Goal: Task Accomplishment & Management: Use online tool/utility

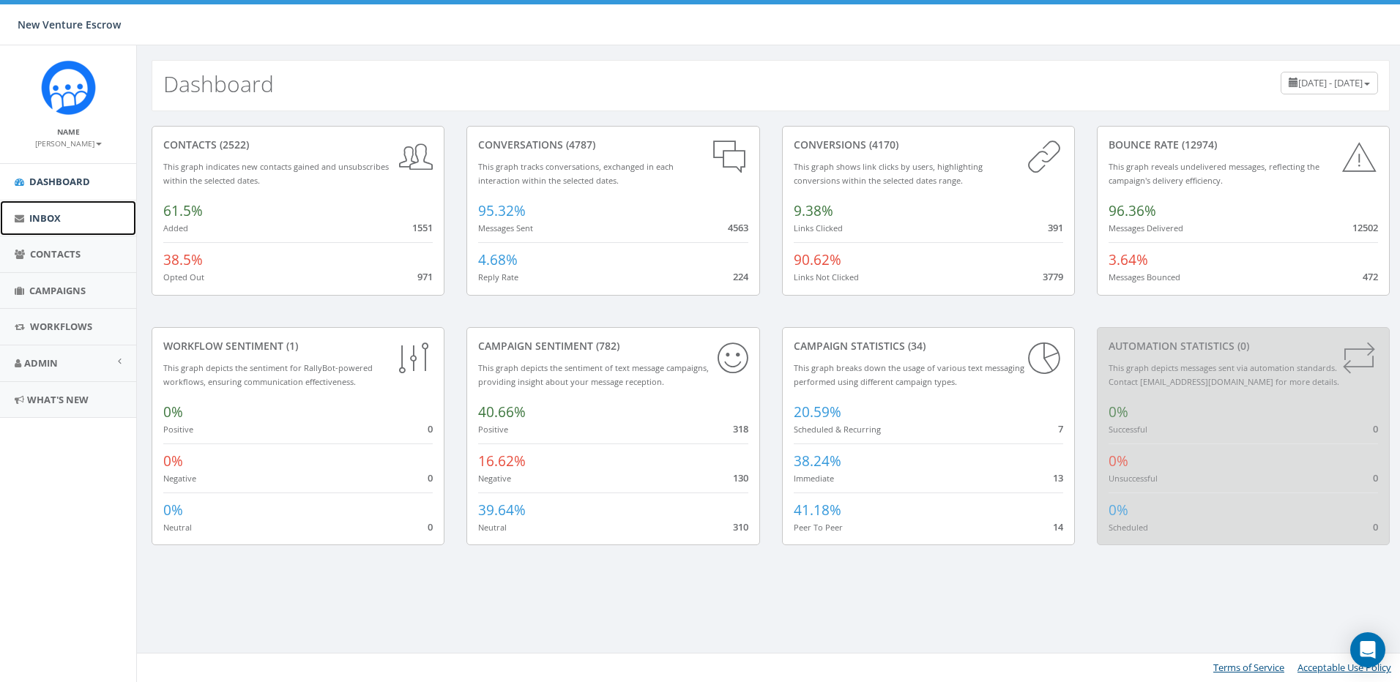
click at [83, 210] on link "Inbox" at bounding box center [68, 219] width 136 height 36
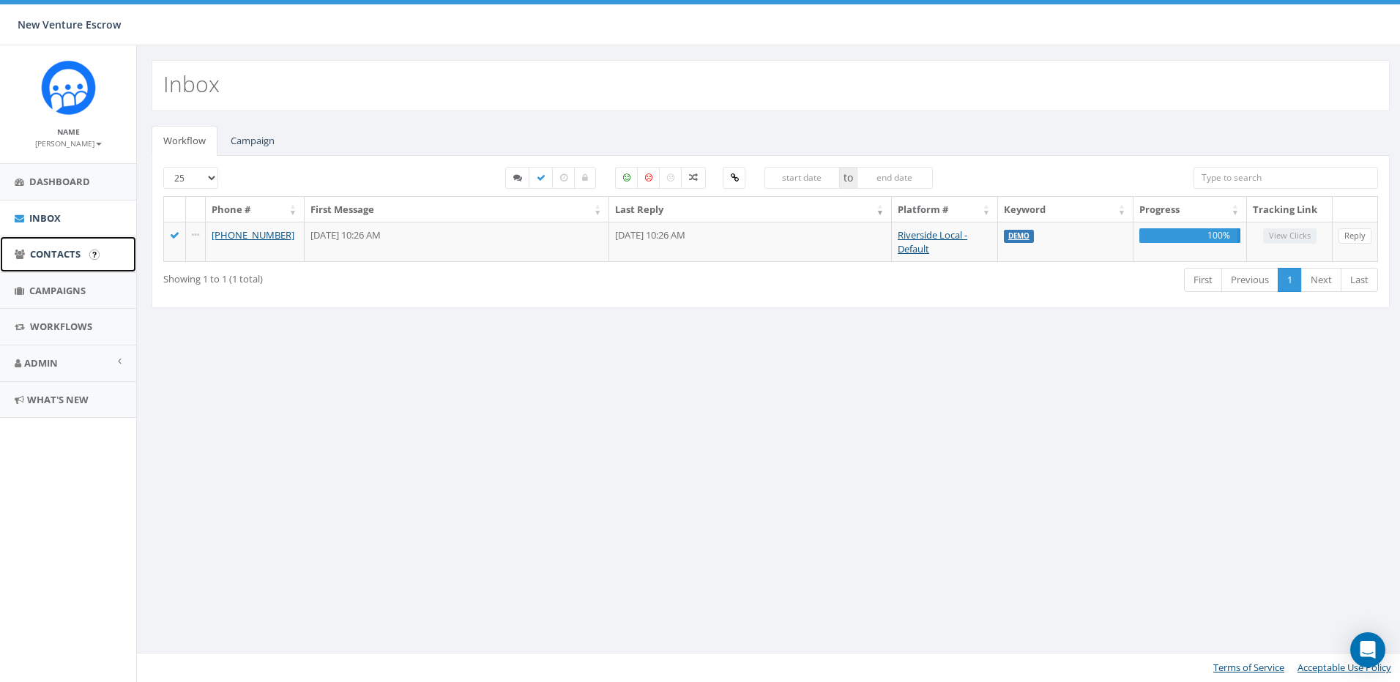
click at [75, 244] on link "Contacts" at bounding box center [68, 254] width 136 height 36
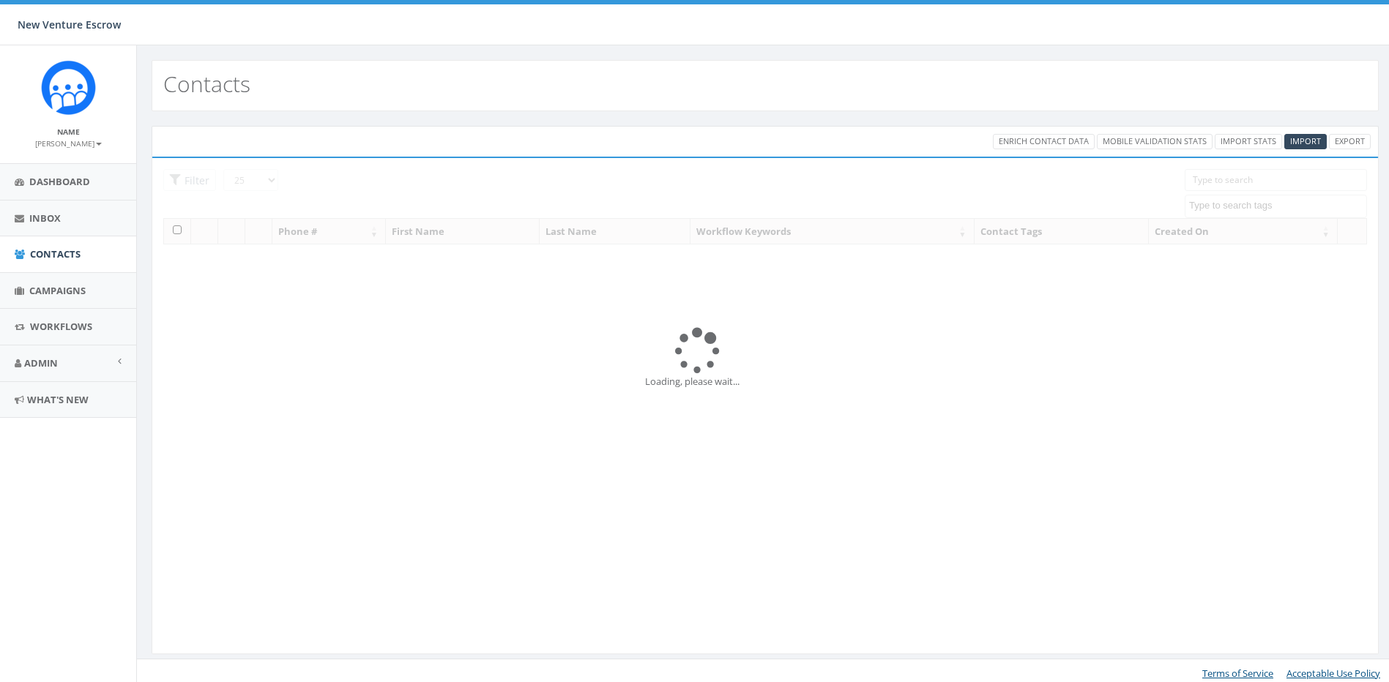
select select
click at [56, 218] on span "Inbox" at bounding box center [44, 218] width 31 height 13
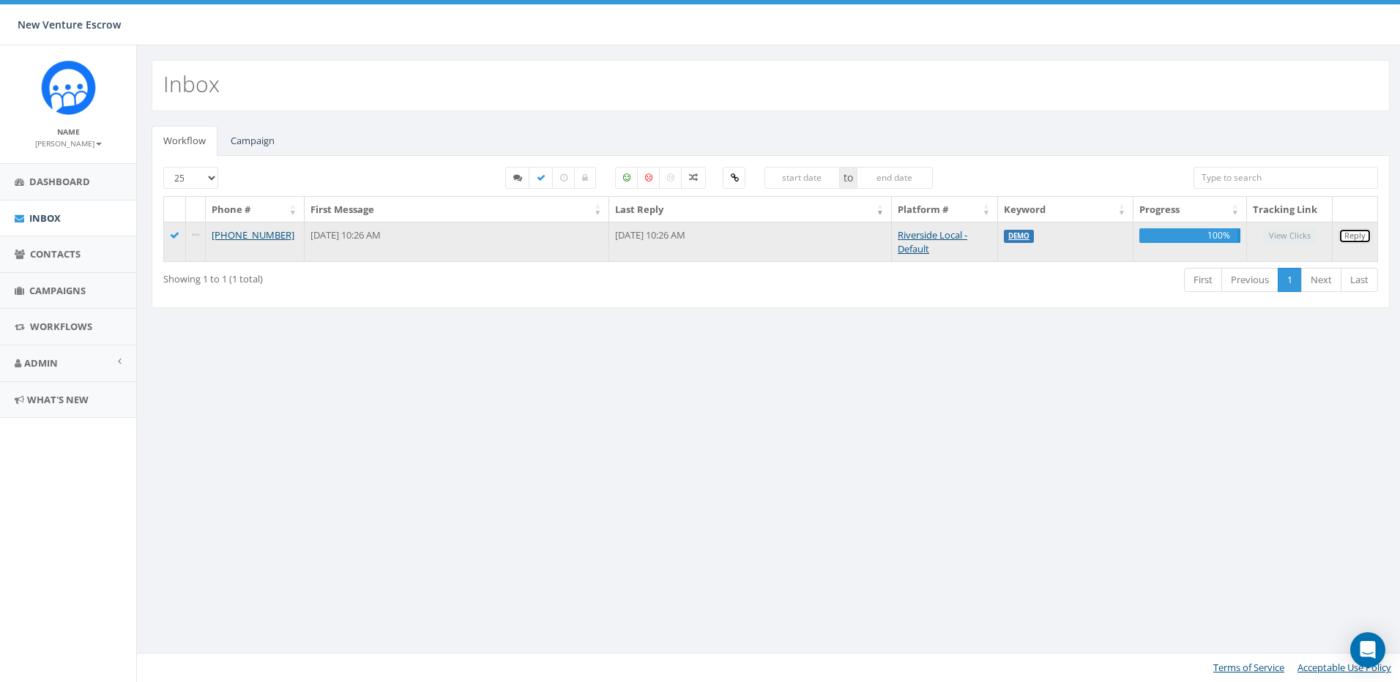
click at [1351, 234] on link "Reply" at bounding box center [1354, 235] width 33 height 15
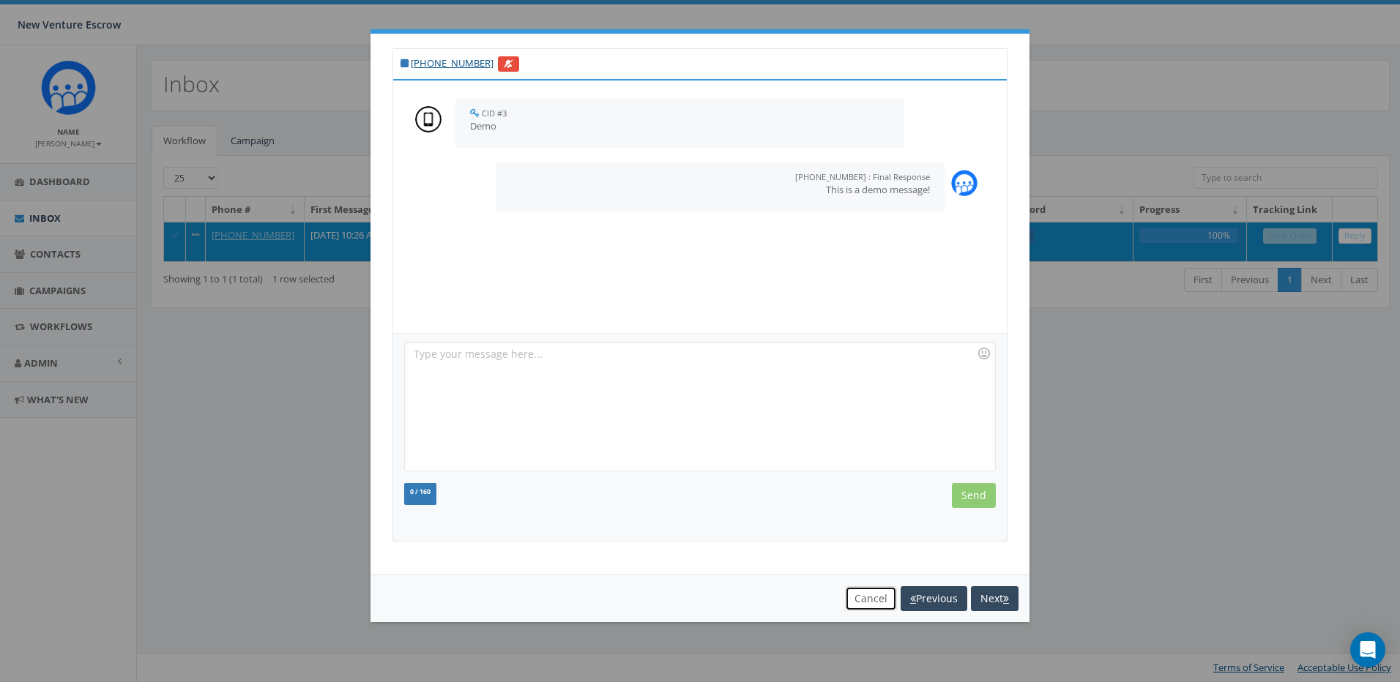
click at [882, 600] on button "Cancel" at bounding box center [871, 598] width 52 height 25
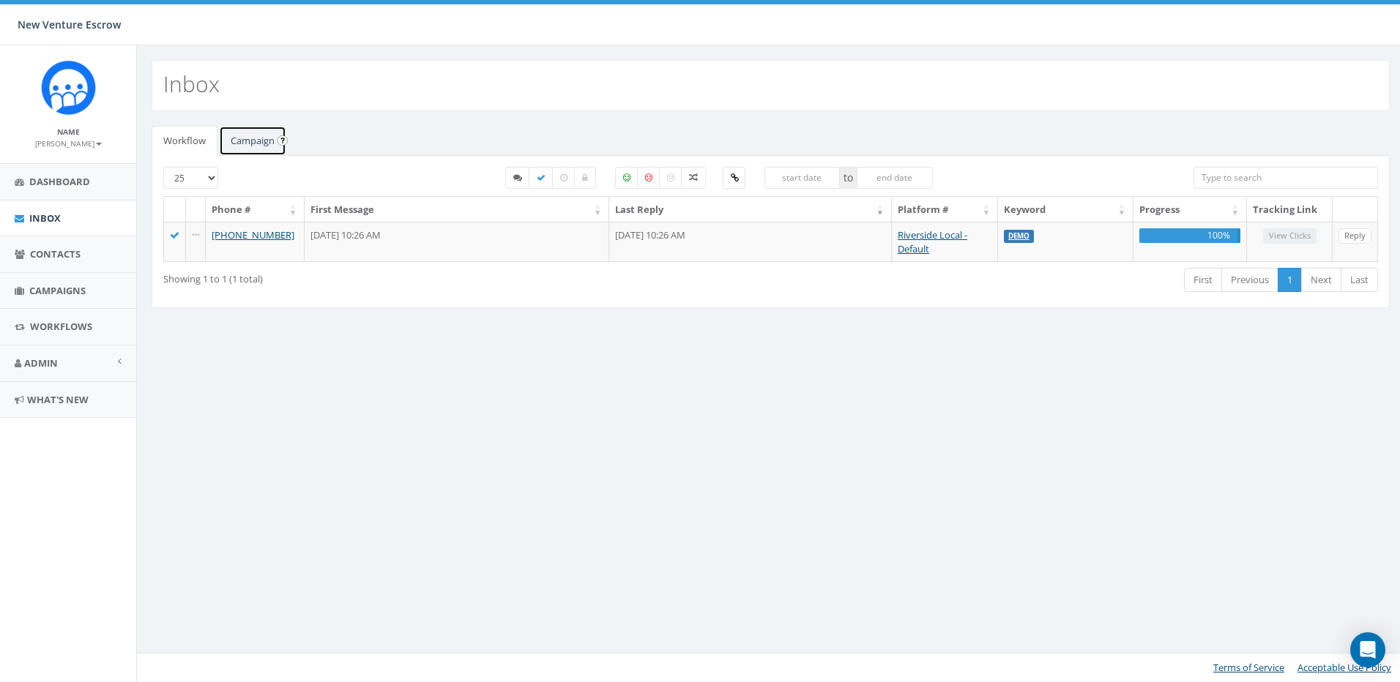
click at [246, 143] on link "Campaign" at bounding box center [252, 141] width 67 height 30
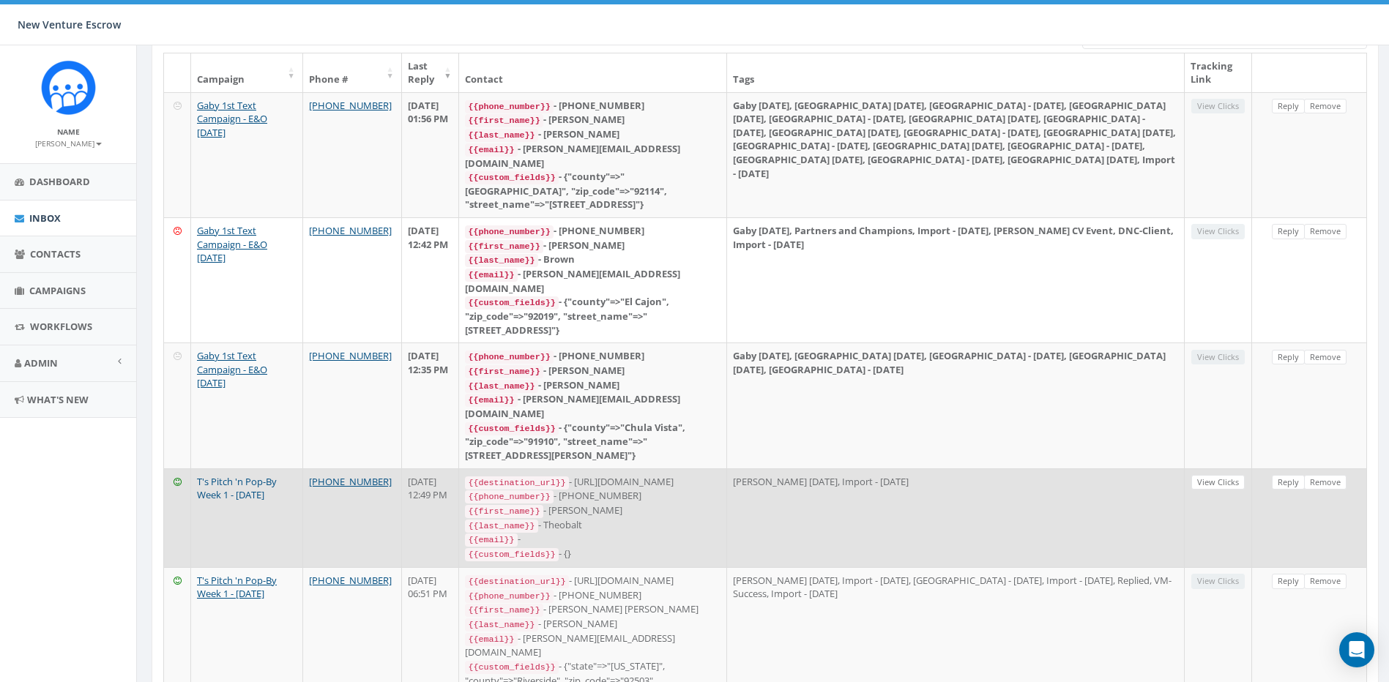
scroll to position [220, 0]
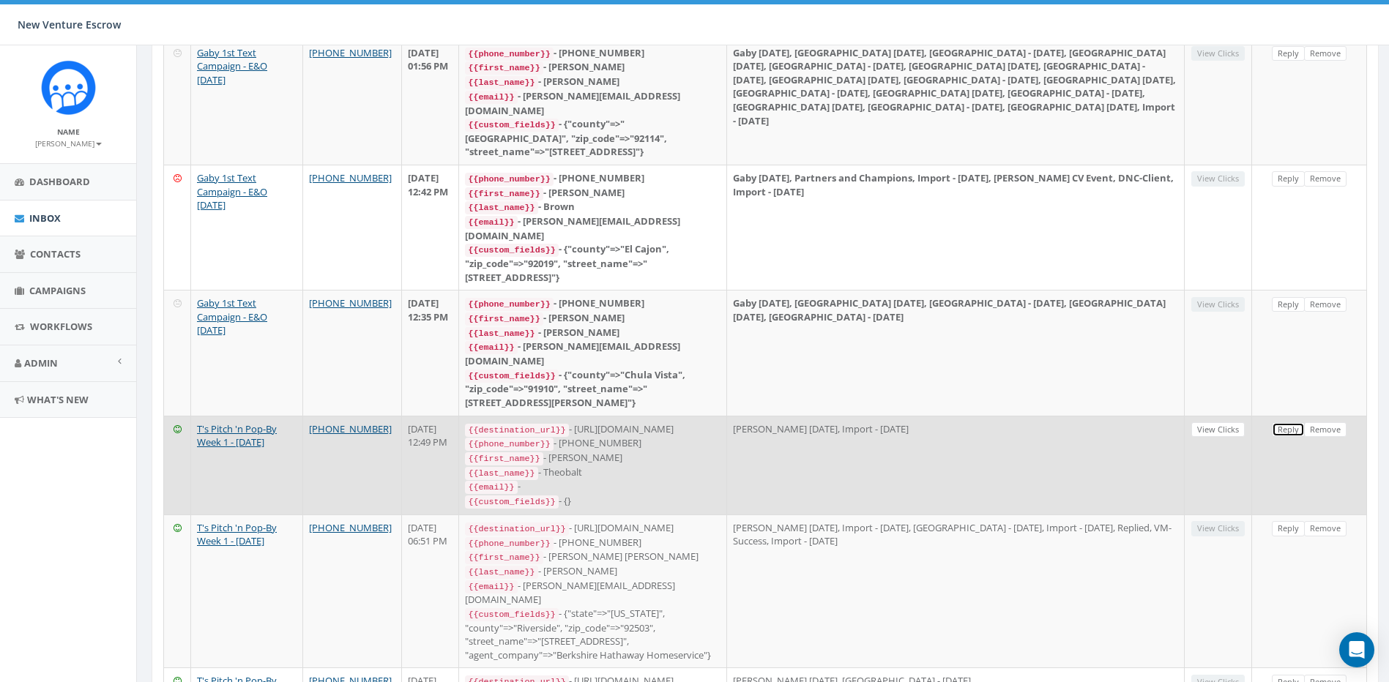
click at [1286, 422] on link "Reply" at bounding box center [1288, 429] width 33 height 15
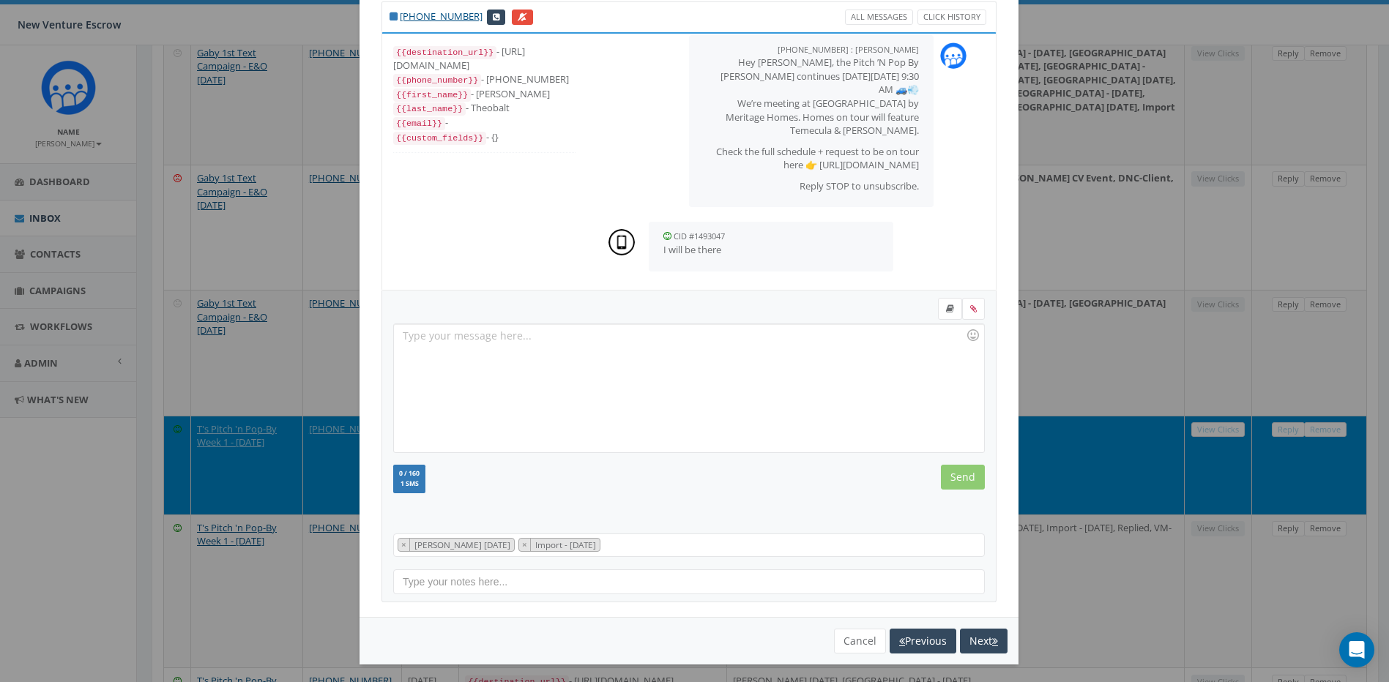
scroll to position [51, 0]
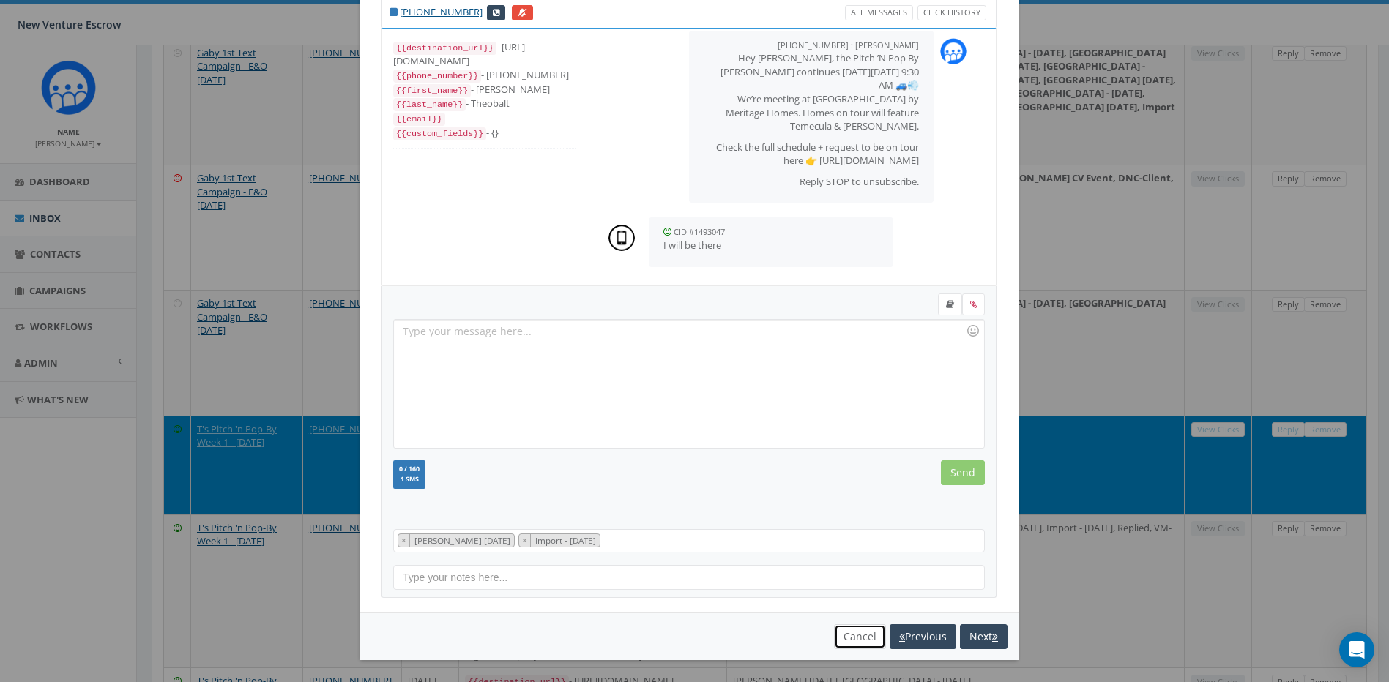
click at [870, 638] on button "Cancel" at bounding box center [860, 637] width 52 height 25
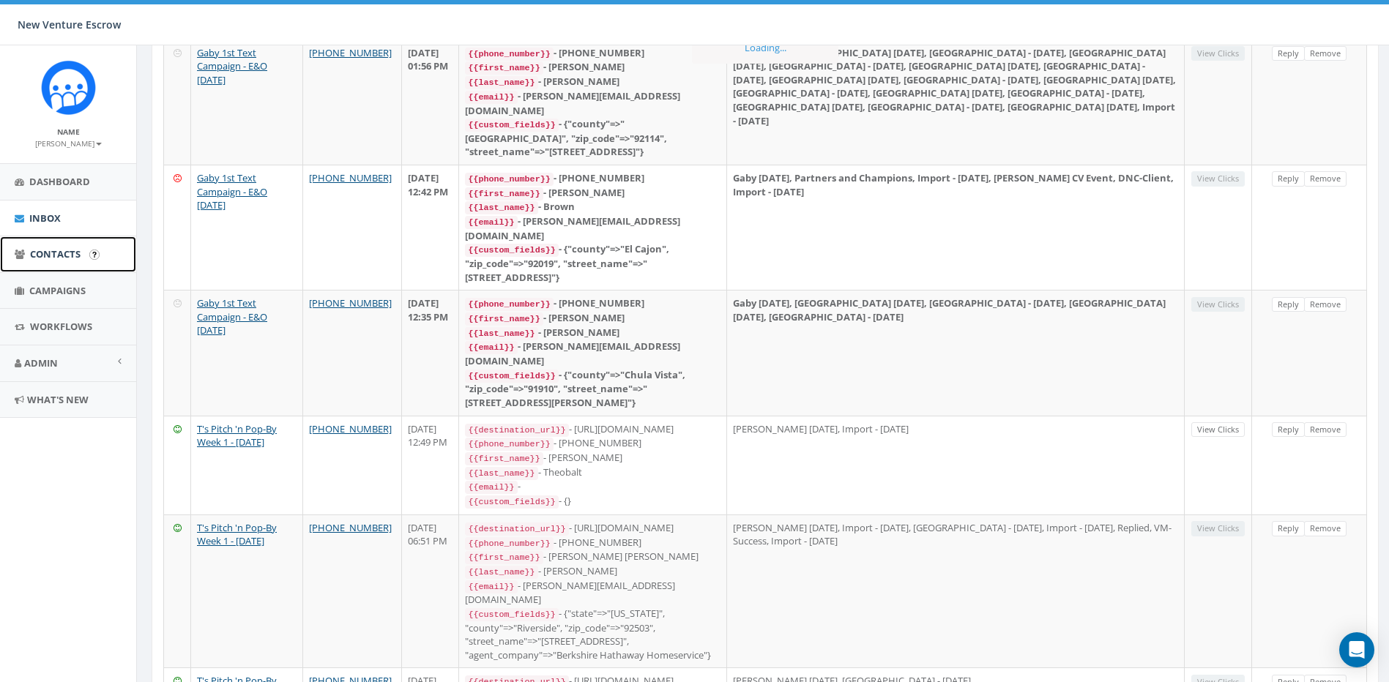
click at [48, 244] on link "Contacts" at bounding box center [68, 254] width 136 height 36
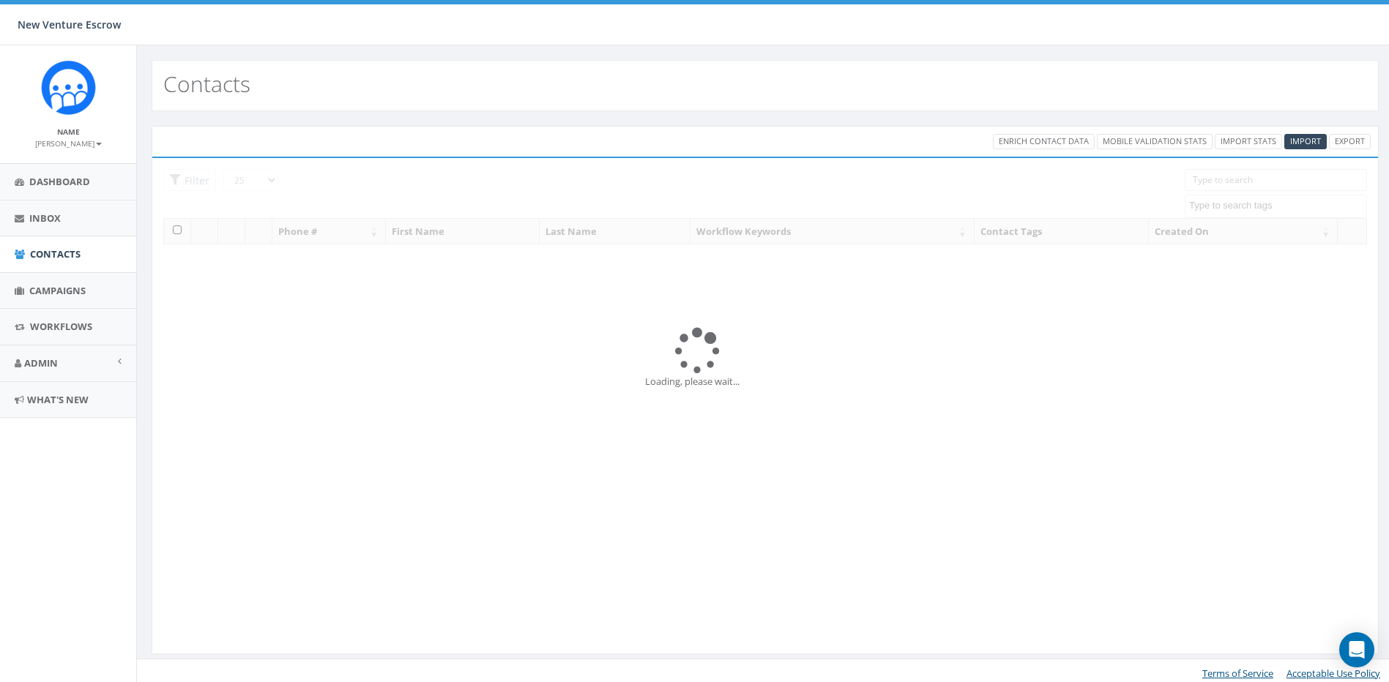
select select
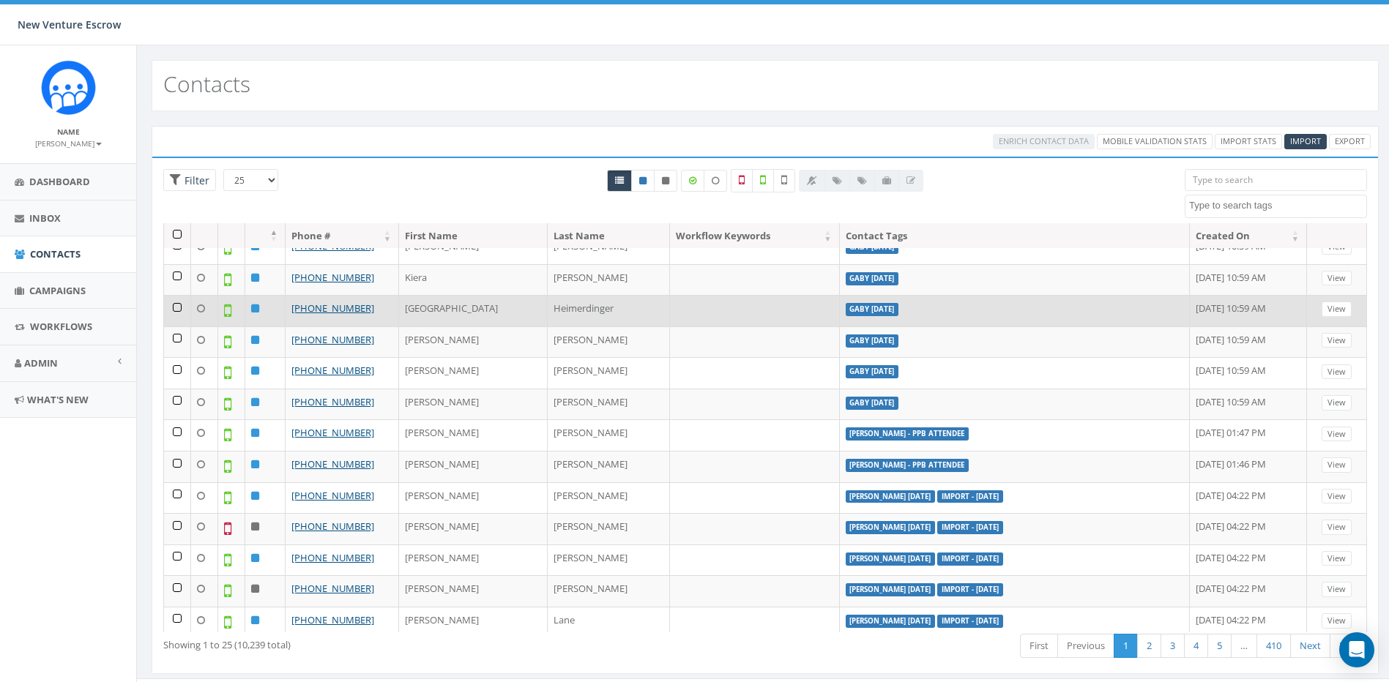
scroll to position [146, 0]
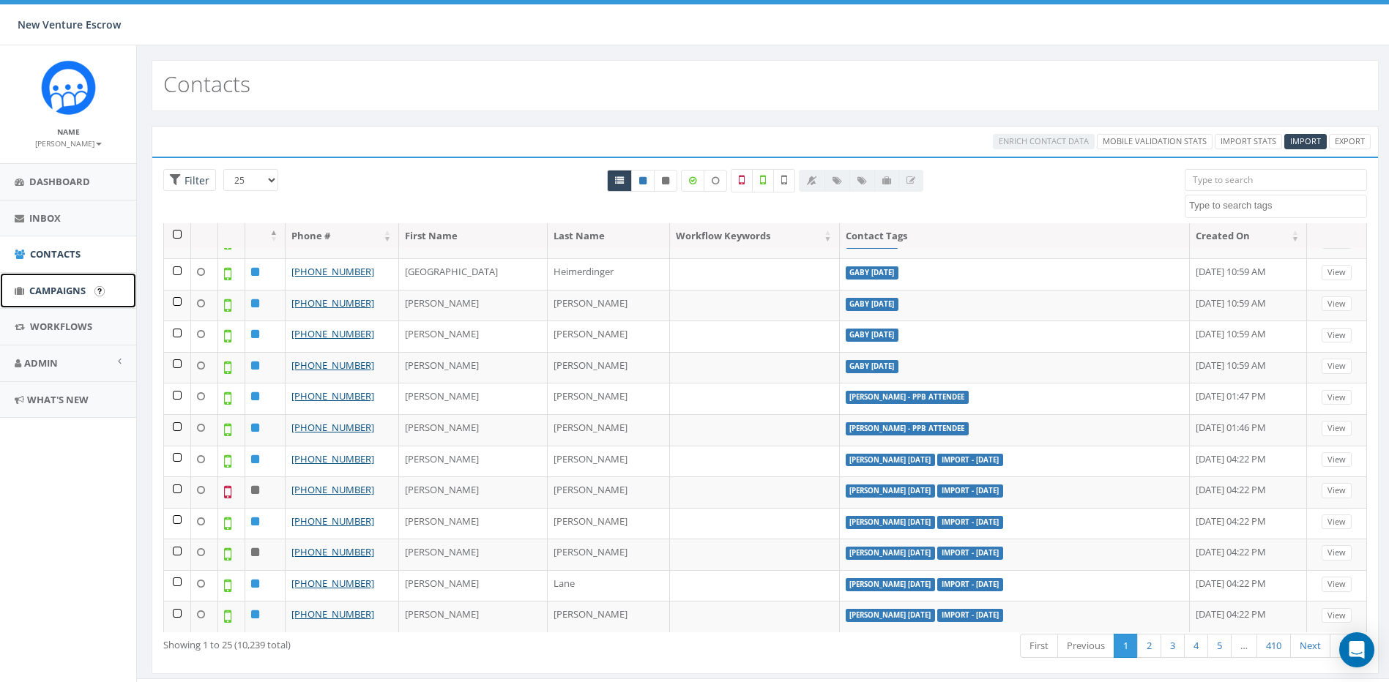
click at [62, 294] on span "Campaigns" at bounding box center [57, 290] width 56 height 13
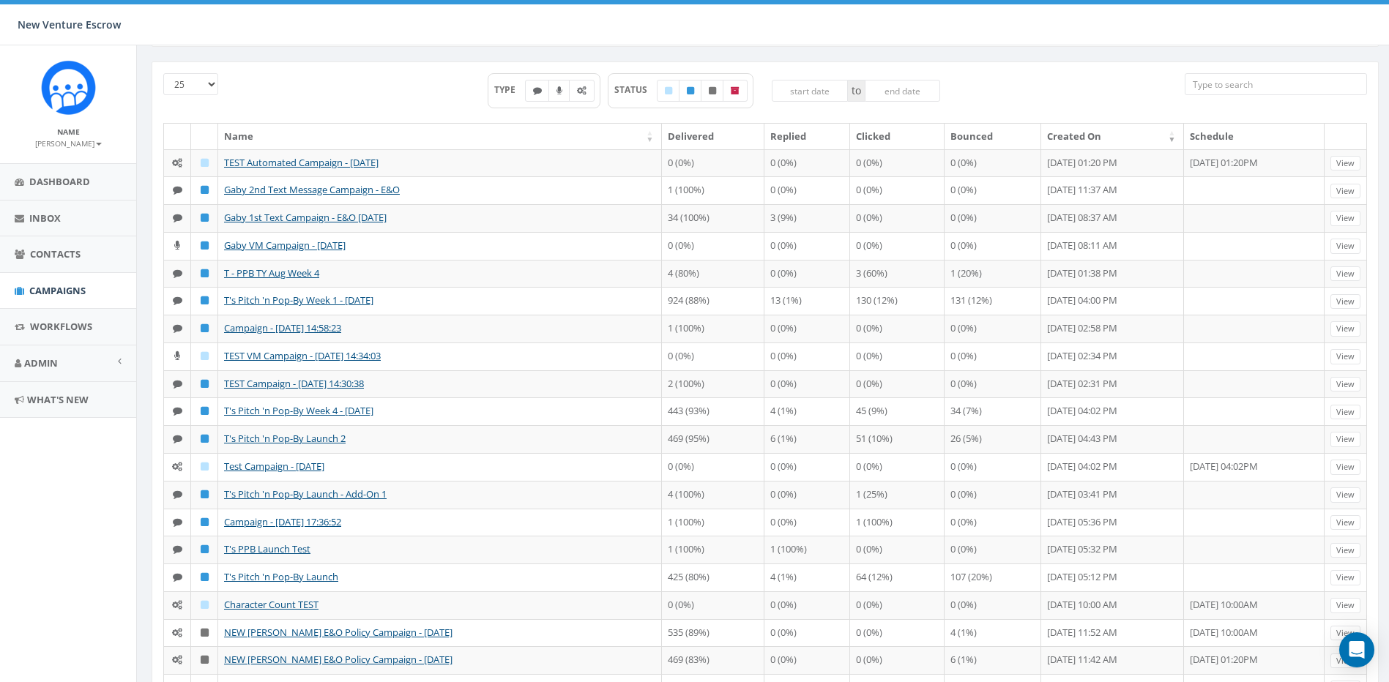
scroll to position [73, 0]
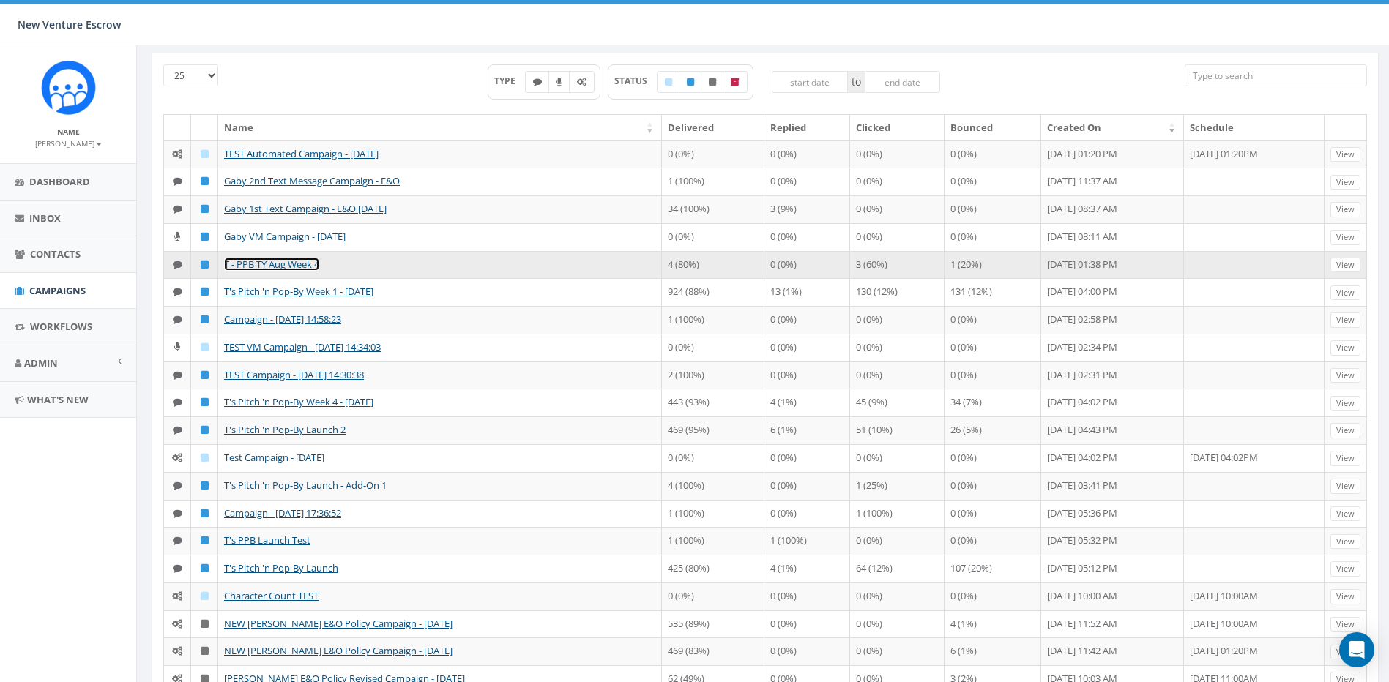
click at [281, 271] on link "T - PPB TY Aug Week 4" at bounding box center [271, 264] width 95 height 13
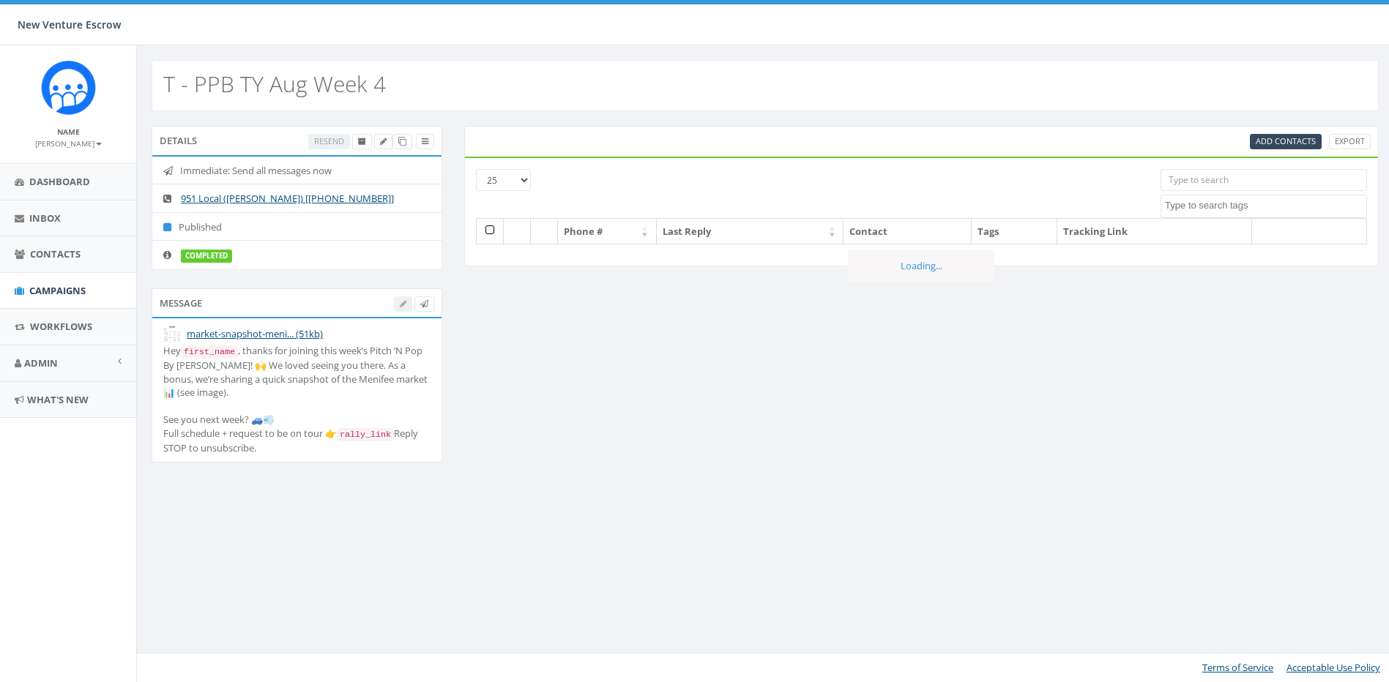
select select
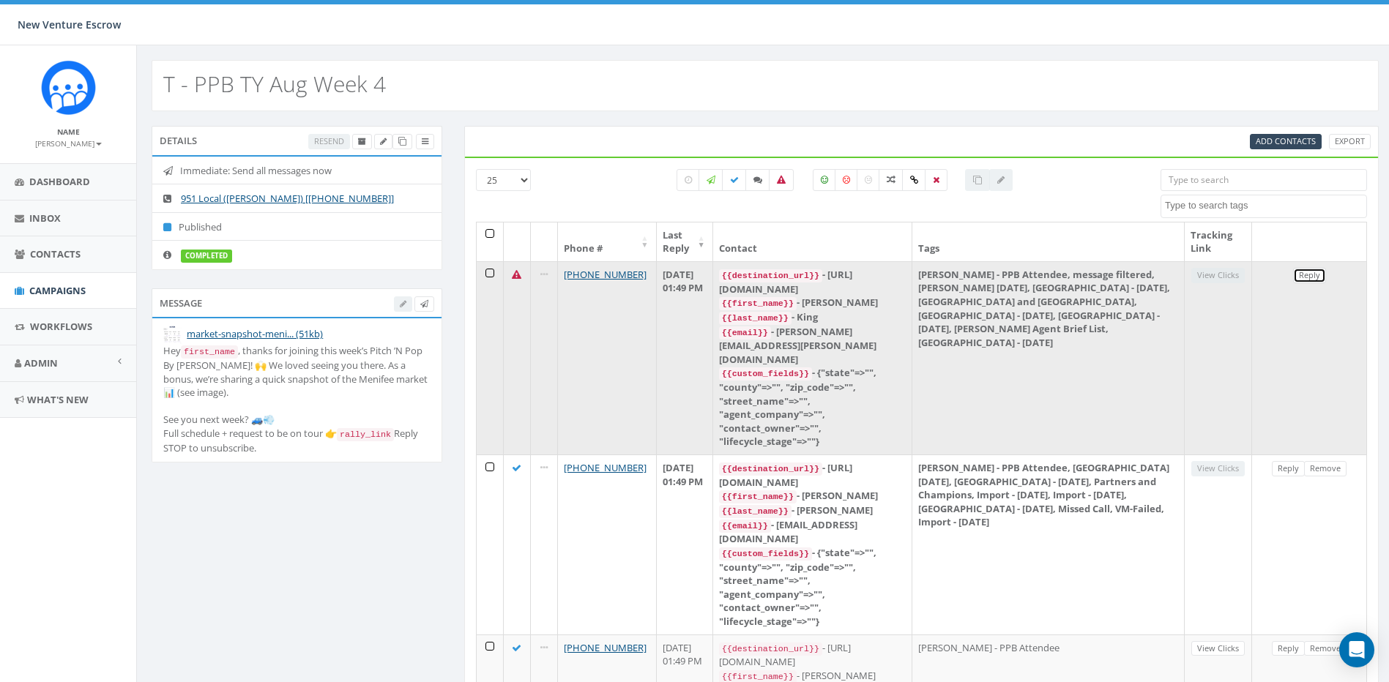
click at [1302, 278] on link "Reply" at bounding box center [1309, 275] width 33 height 15
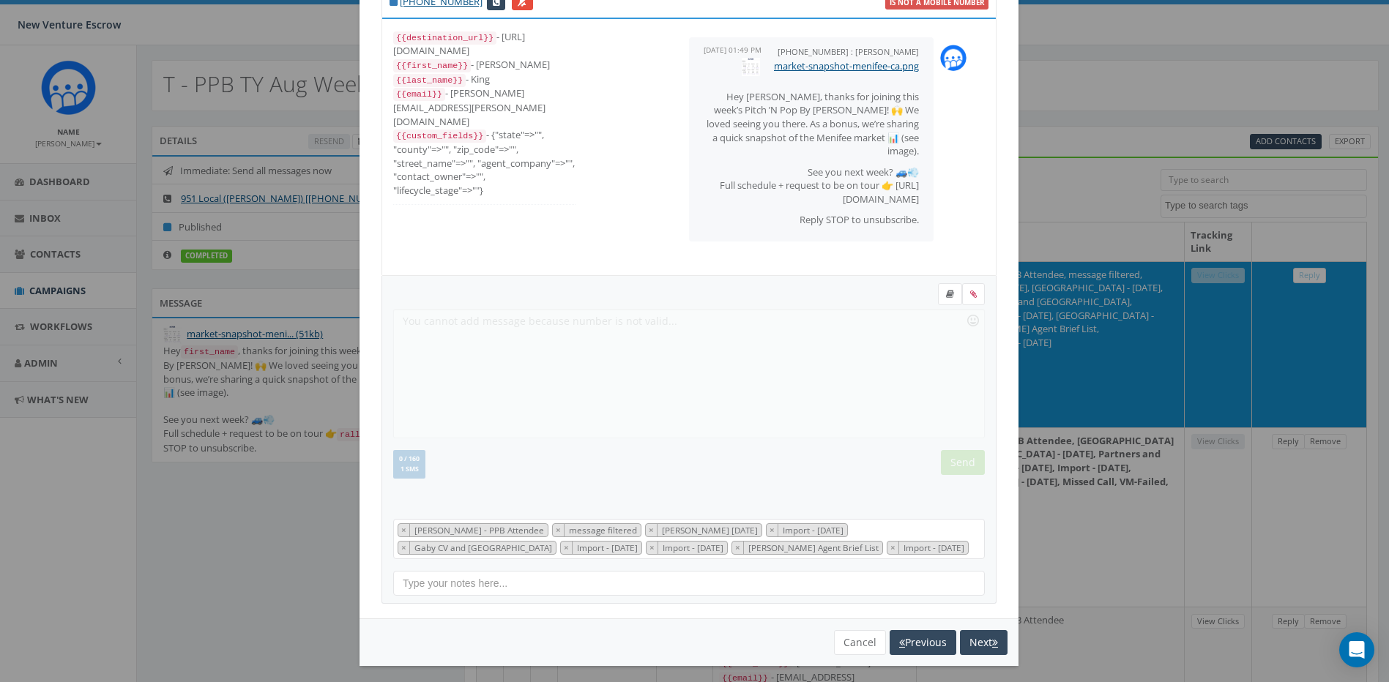
scroll to position [67, 0]
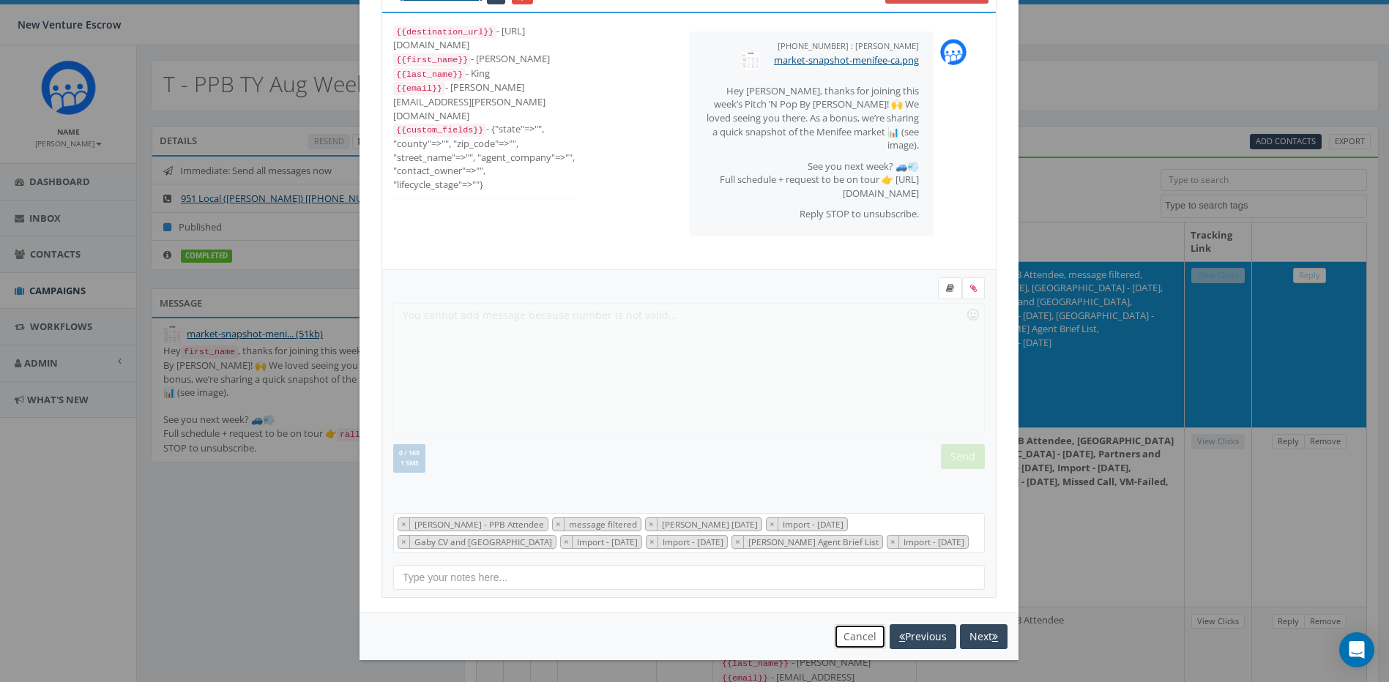
click at [859, 628] on button "Cancel" at bounding box center [860, 637] width 52 height 25
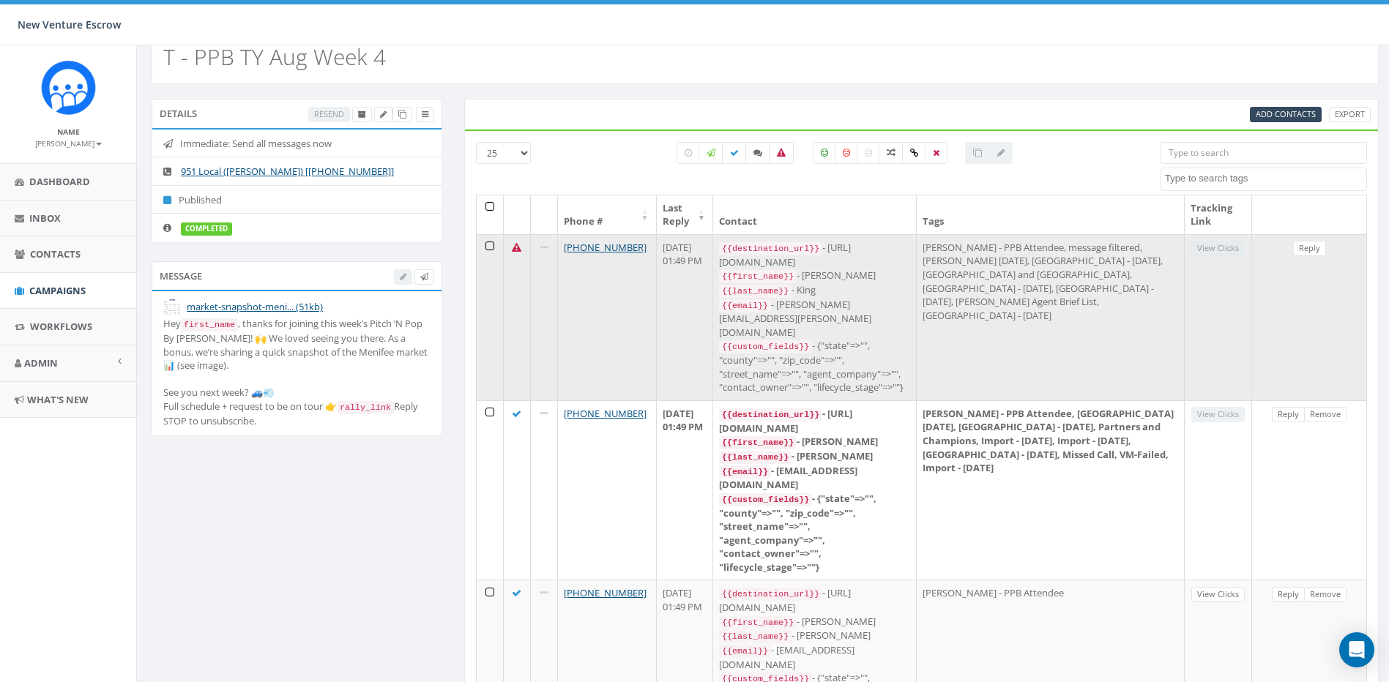
scroll to position [73, 0]
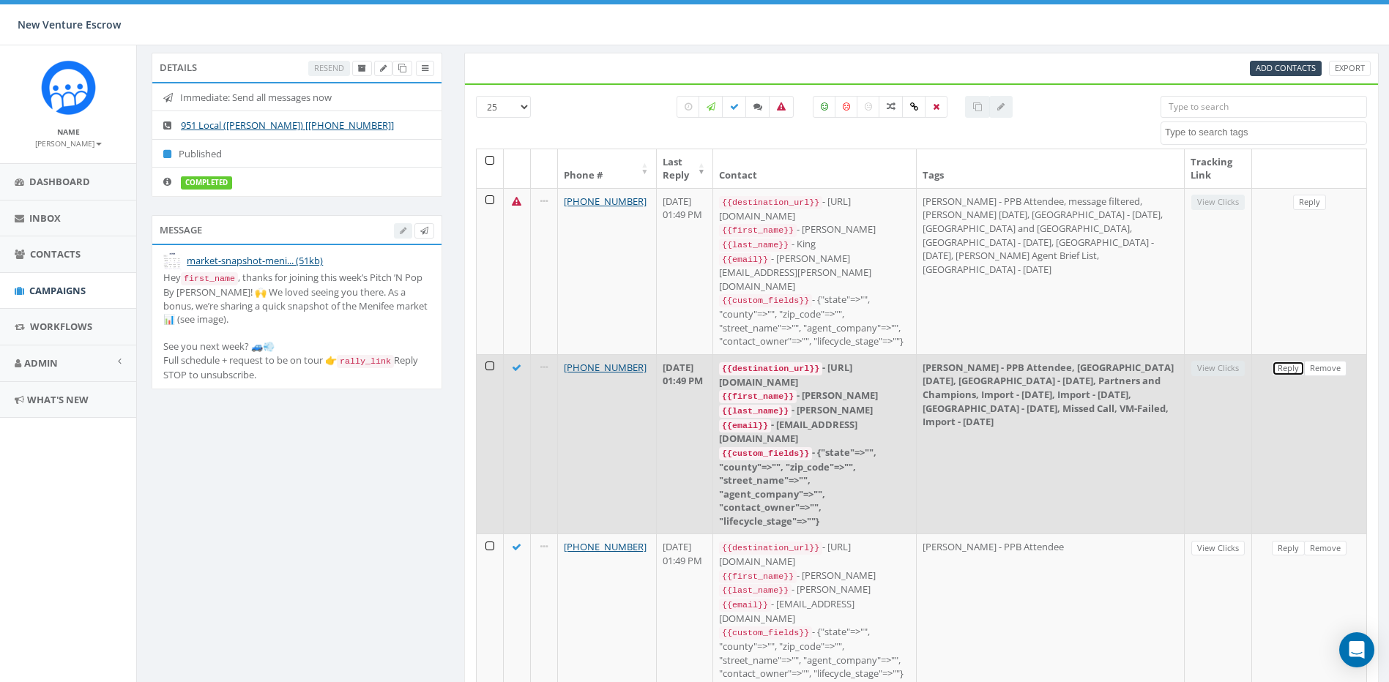
click at [1278, 361] on link "Reply" at bounding box center [1288, 368] width 33 height 15
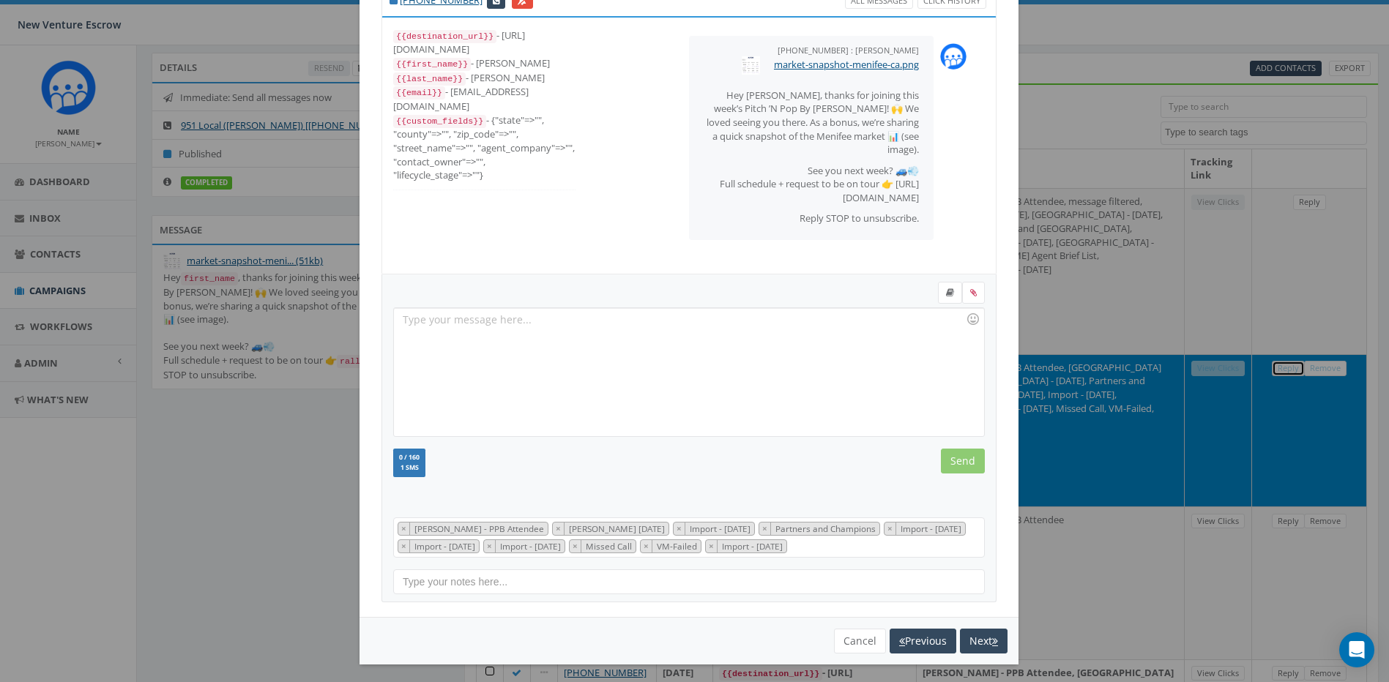
scroll to position [67, 0]
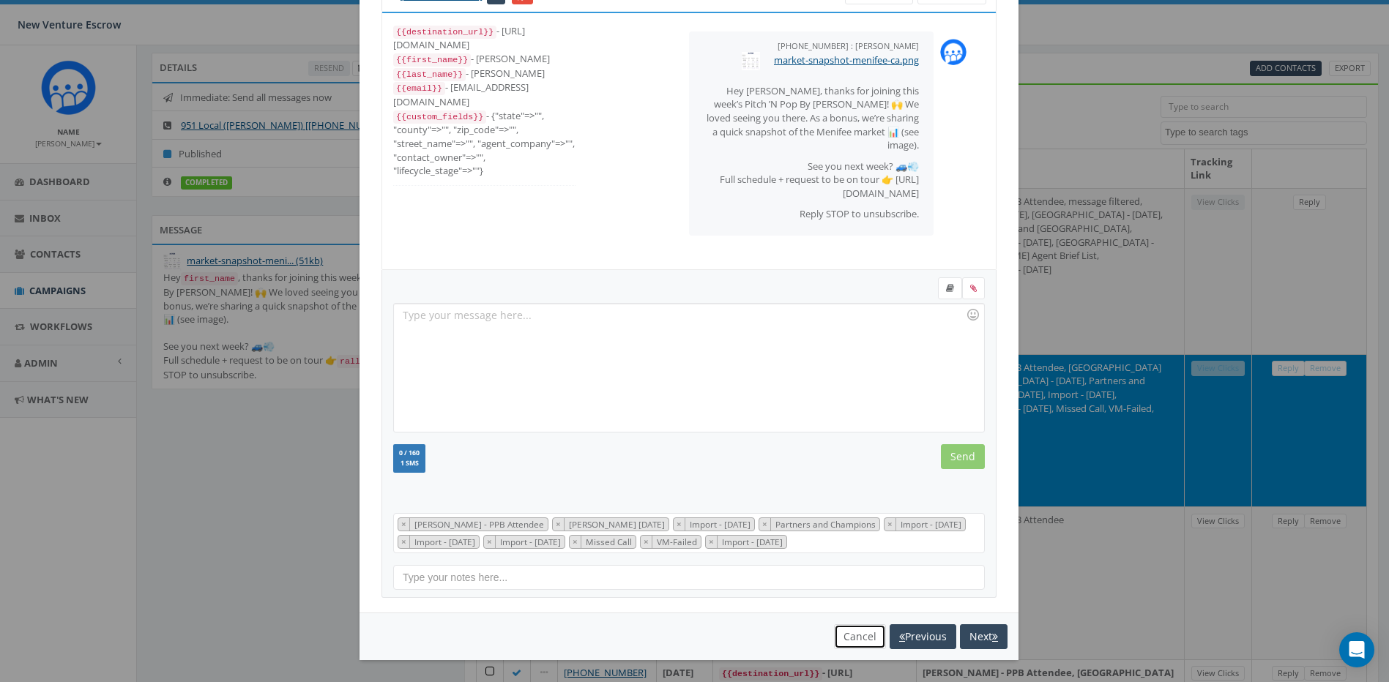
click at [843, 633] on button "Cancel" at bounding box center [860, 637] width 52 height 25
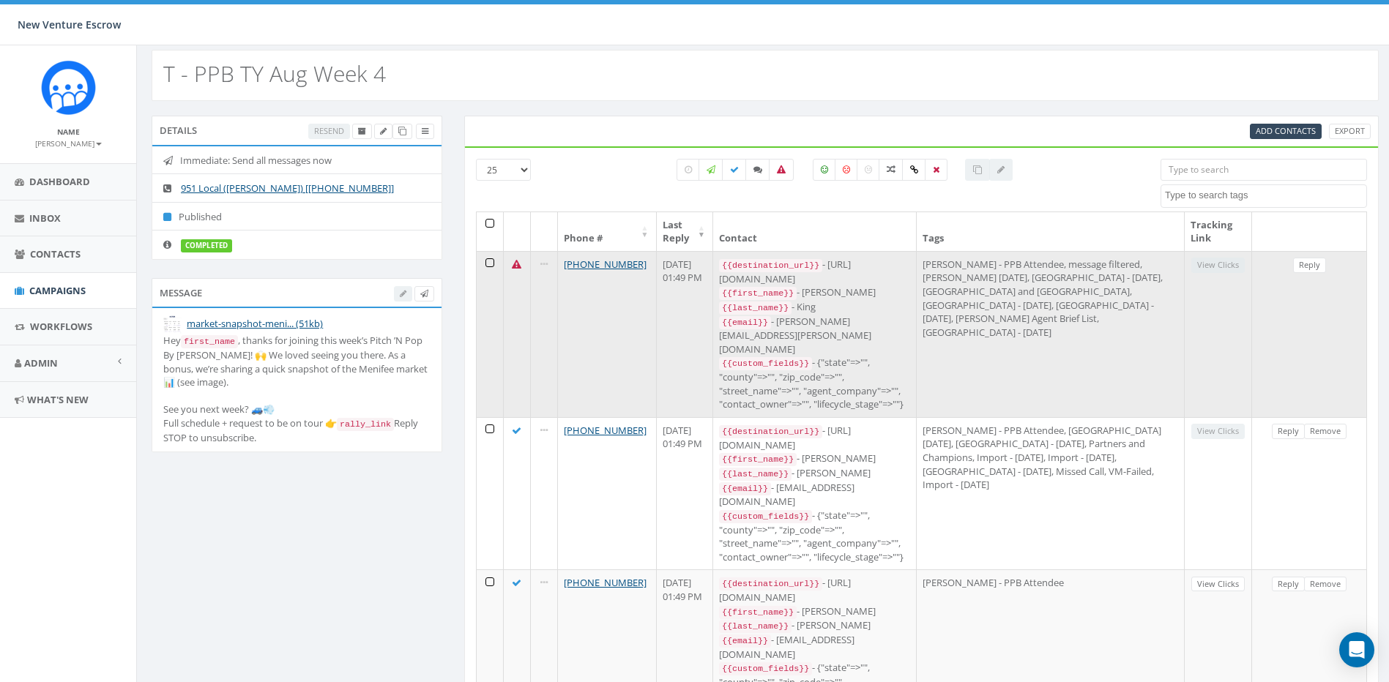
scroll to position [0, 0]
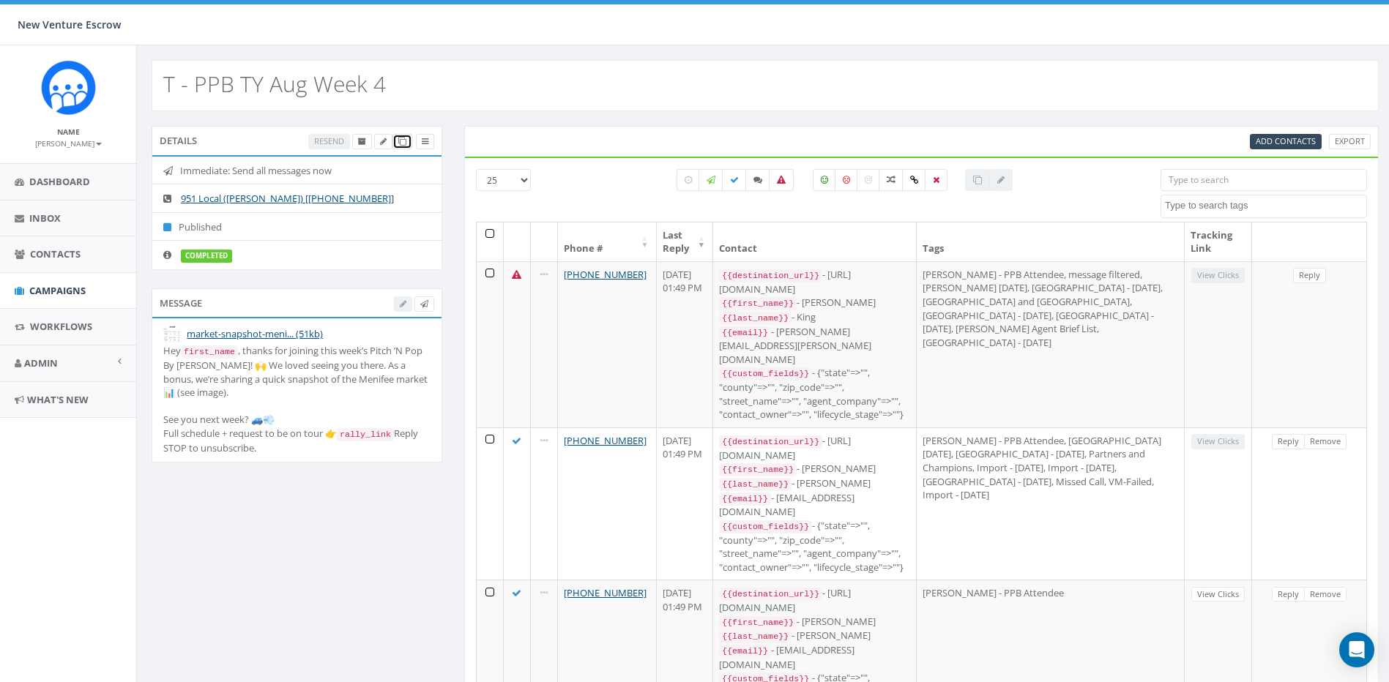
click at [403, 144] on icon at bounding box center [402, 142] width 8 height 8
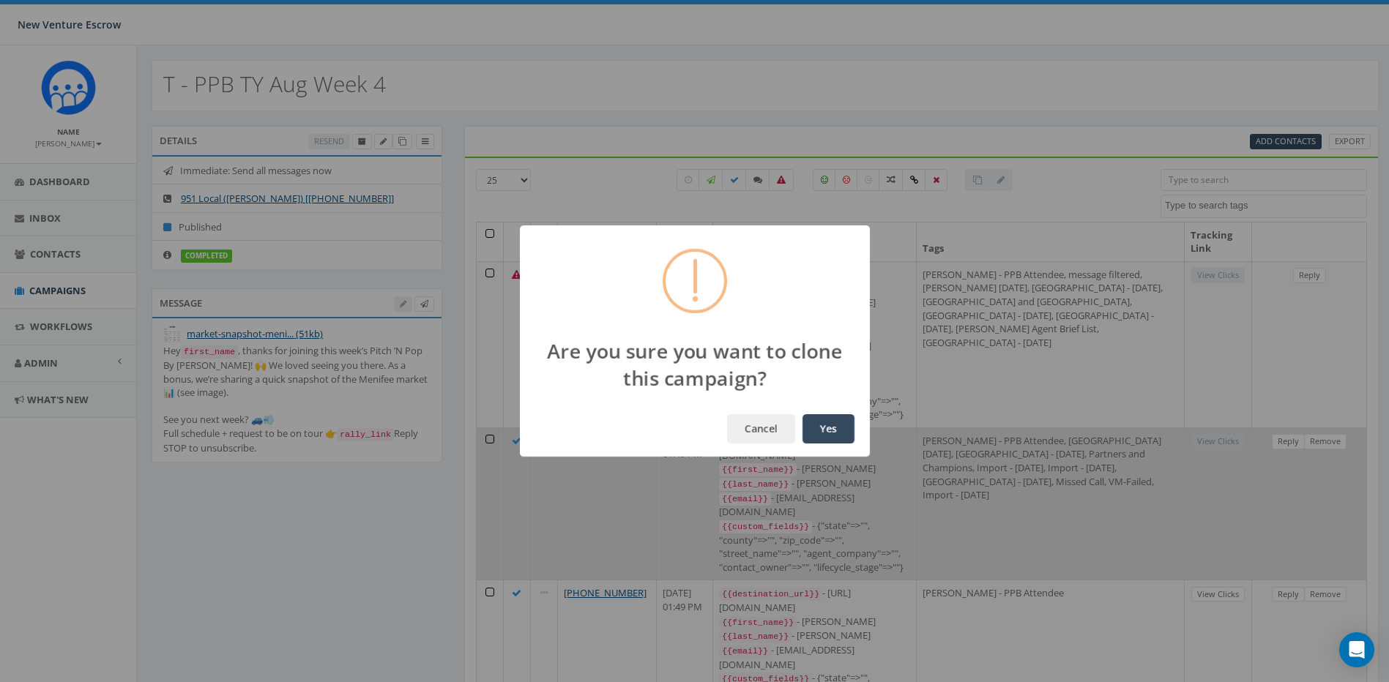
click at [803, 427] on button "Yes" at bounding box center [828, 428] width 52 height 29
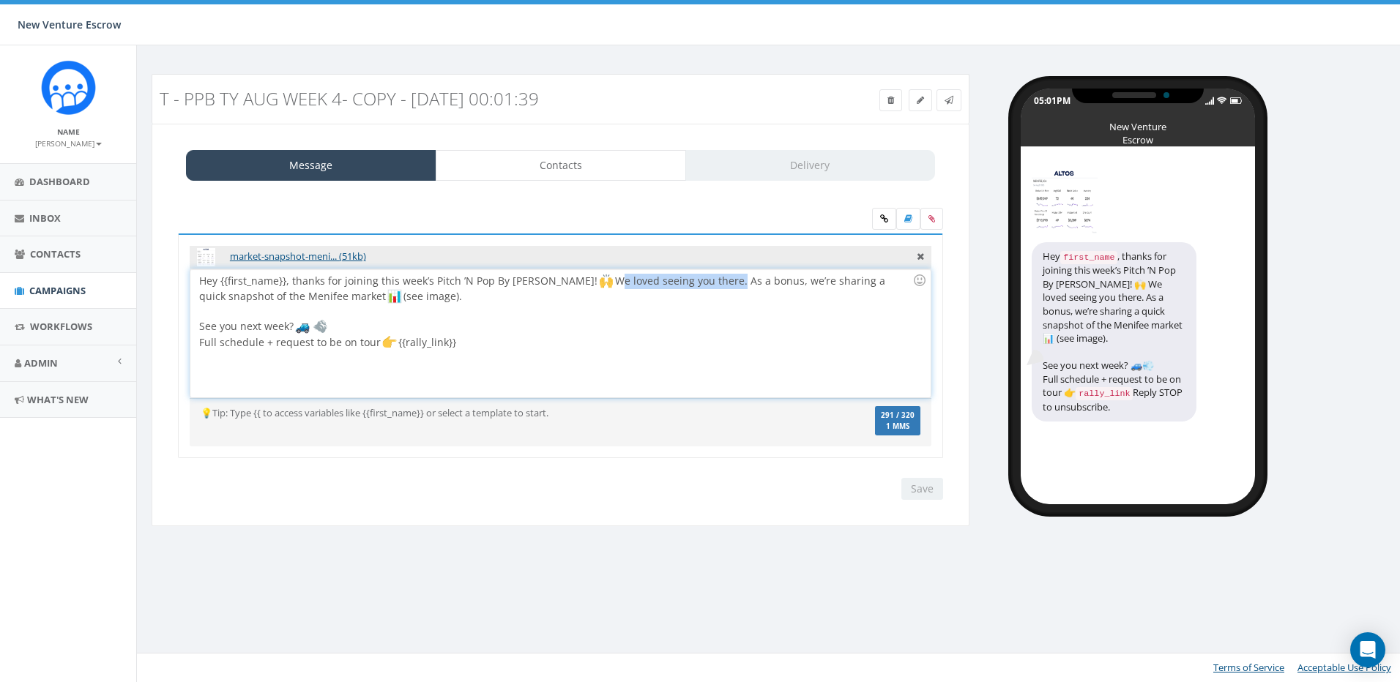
drag, startPoint x: 696, startPoint y: 284, endPoint x: 575, endPoint y: 287, distance: 121.6
click at [575, 287] on div "Hey {{first_name}}, thanks for joining this week’s Pitch ’N Pop By Caravan! We …" at bounding box center [559, 333] width 739 height 128
click at [611, 288] on div "Hey {{first_name}}, thanks for joining this week’s Pitch ’N Pop By Caravan! We …" at bounding box center [559, 333] width 739 height 128
drag, startPoint x: 617, startPoint y: 281, endPoint x: 574, endPoint y: 283, distance: 43.3
click at [574, 283] on div "Hey {{first_name}}, thanks for joining this week’s Pitch ’N Pop By Caravan! We …" at bounding box center [559, 333] width 739 height 128
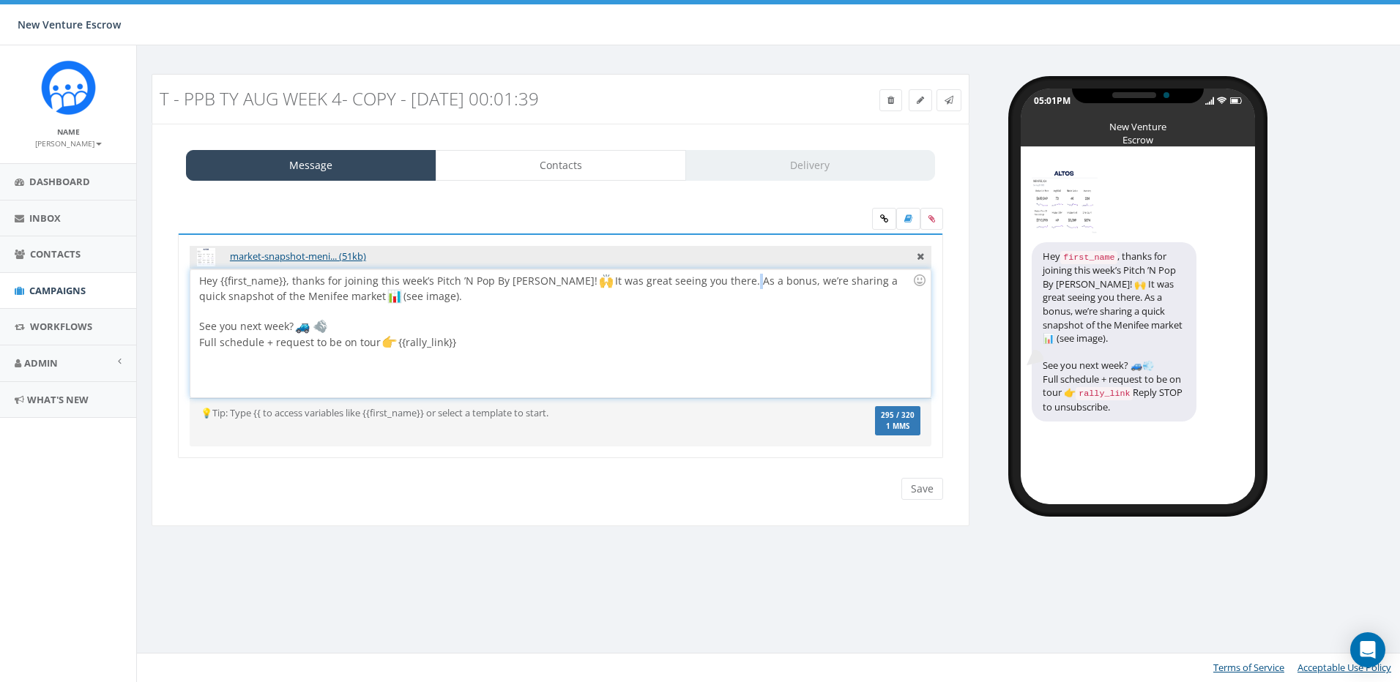
click at [707, 280] on div "Hey {{first_name}}, thanks for joining this week’s Pitch ’N Pop By Caravan! It …" at bounding box center [559, 333] width 739 height 128
drag, startPoint x: 713, startPoint y: 283, endPoint x: 764, endPoint y: 283, distance: 50.5
click at [764, 283] on div "Hey {{first_name}}, thanks for joining this week’s Pitch ’N Pop By Caravan! It …" at bounding box center [559, 333] width 739 height 128
click at [769, 286] on div "Hey {{first_name}}, thanks for joining this week’s Pitch ’N Pop By Caravan! It …" at bounding box center [559, 333] width 739 height 128
drag, startPoint x: 713, startPoint y: 281, endPoint x: 766, endPoint y: 284, distance: 52.8
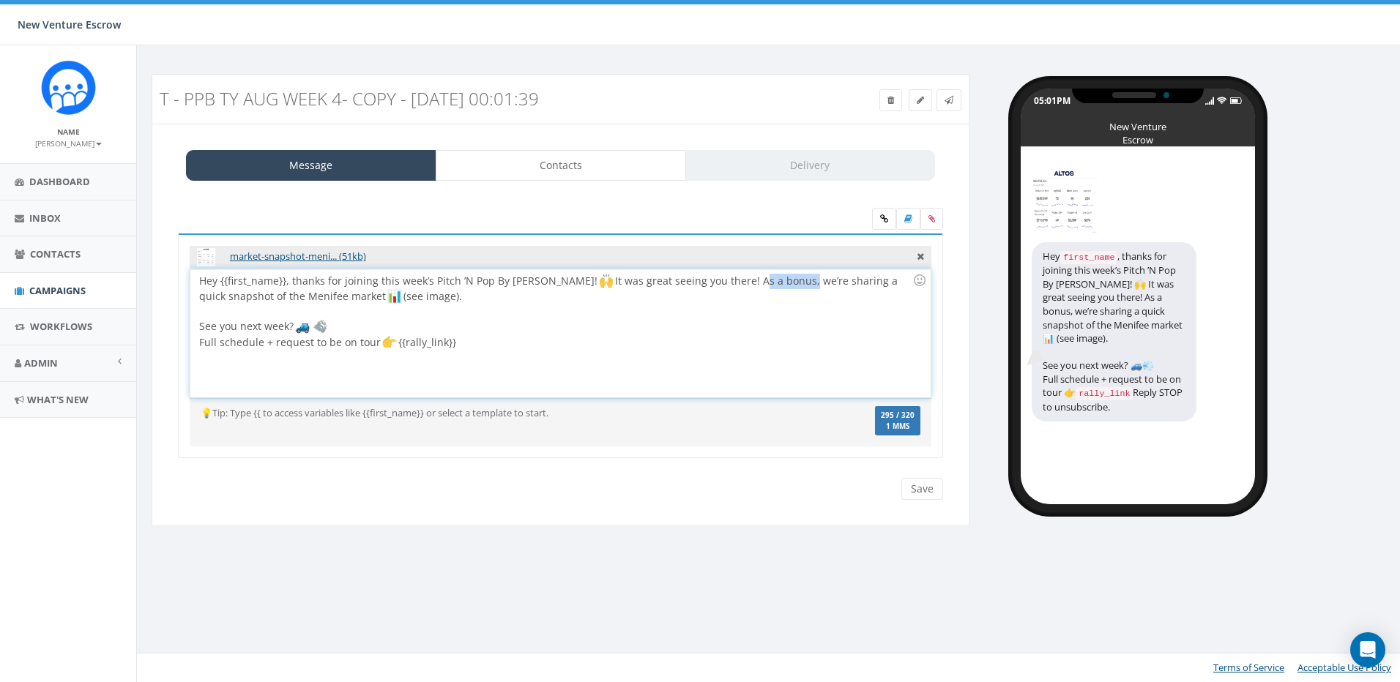
click at [766, 284] on div "Hey {{first_name}}, thanks for joining this week’s Pitch ’N Pop By Caravan! It …" at bounding box center [559, 333] width 739 height 128
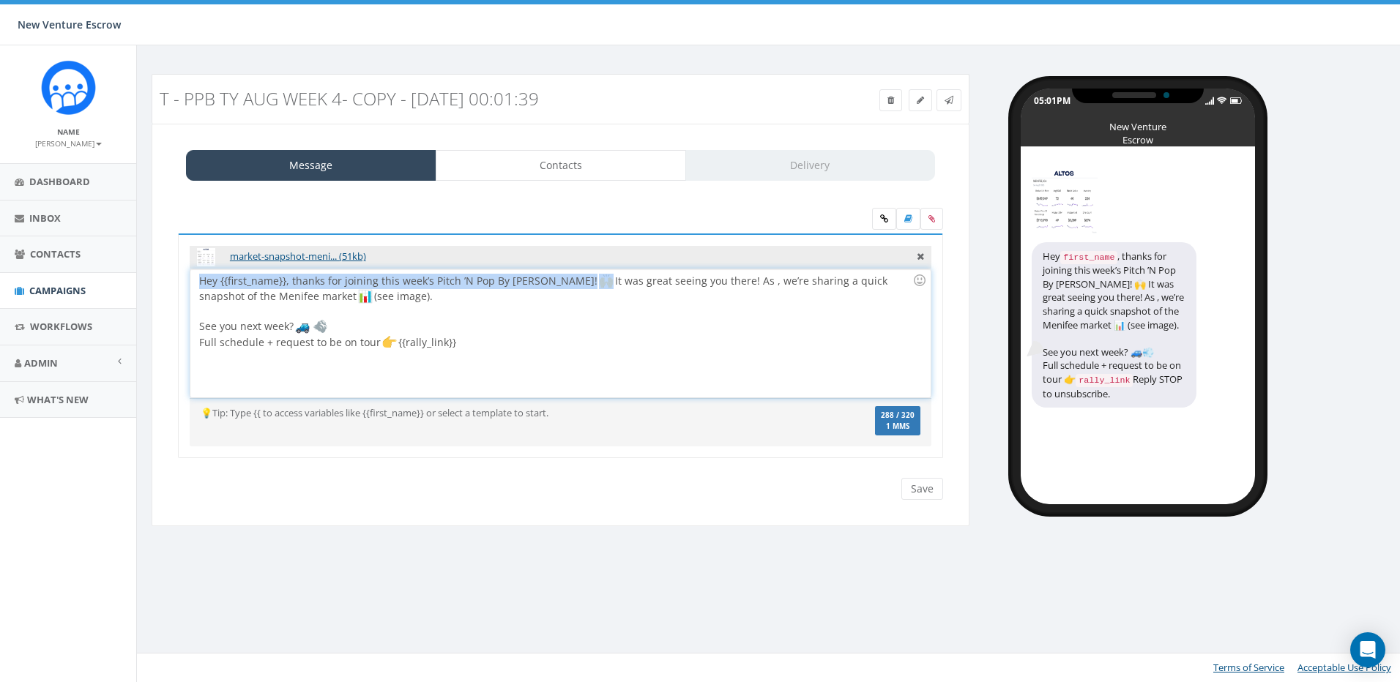
drag, startPoint x: 567, startPoint y: 283, endPoint x: 554, endPoint y: 283, distance: 13.2
click at [554, 283] on div "Hey {{first_name}}, thanks for joining this week’s Pitch ’N Pop By Caravan! It …" at bounding box center [559, 333] width 739 height 128
click at [704, 285] on div "Hey {{first_name}}, thanks for joining this week’s Pitch ’N Pop By Caravan! It …" at bounding box center [559, 333] width 739 height 128
click at [706, 280] on div "Hey {{first_name}}, thanks for joining this week’s Pitch ’N Pop By Caravan! It …" at bounding box center [559, 333] width 739 height 128
drag, startPoint x: 706, startPoint y: 283, endPoint x: 693, endPoint y: 284, distance: 12.5
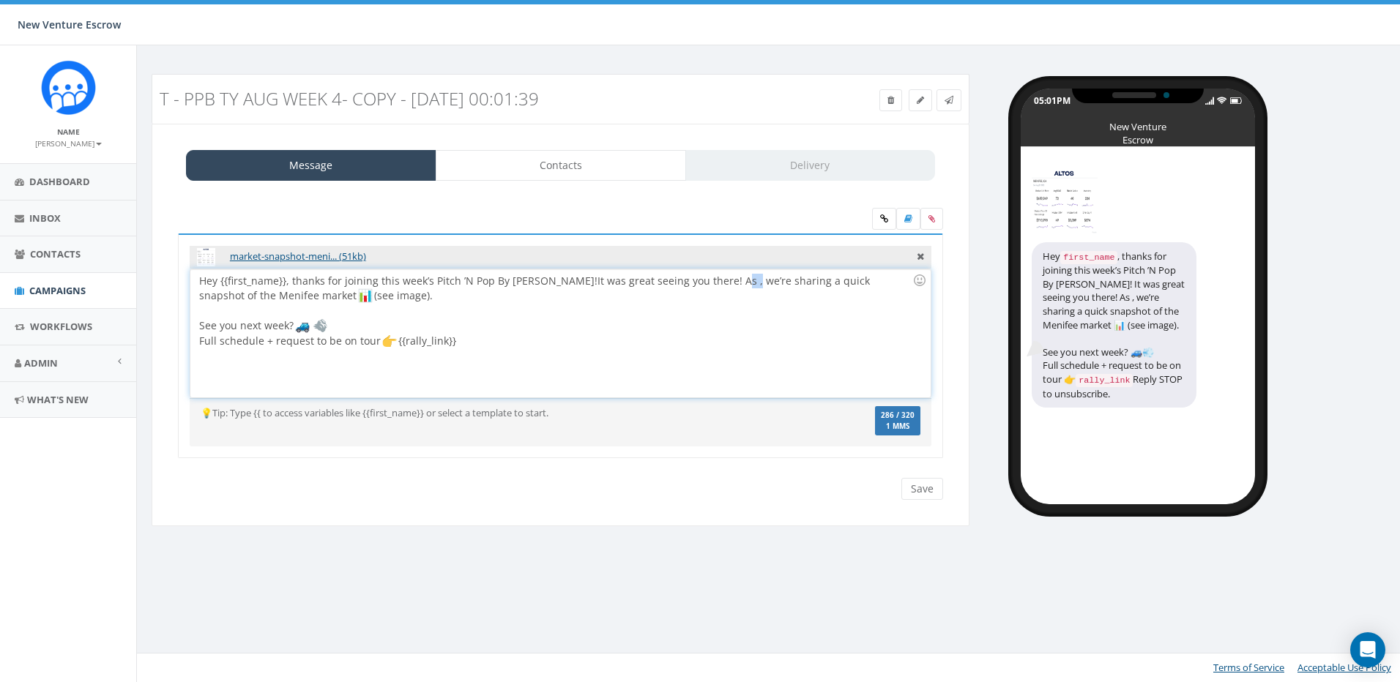
click at [693, 284] on div "Hey {{first_name}}, thanks for joining this week’s Pitch ’N Pop By Caravan! It …" at bounding box center [559, 333] width 739 height 128
drag, startPoint x: 315, startPoint y: 299, endPoint x: 279, endPoint y: 298, distance: 35.9
click at [279, 298] on div "Hey {{first_name}}, thanks for joining this week’s Pitch ’N Pop By Caravan! It …" at bounding box center [559, 333] width 739 height 128
click at [407, 329] on div "Hey {{first_name}}, thanks for joining this week’s Pitch ’N Pop By Caravan! It …" at bounding box center [559, 333] width 739 height 128
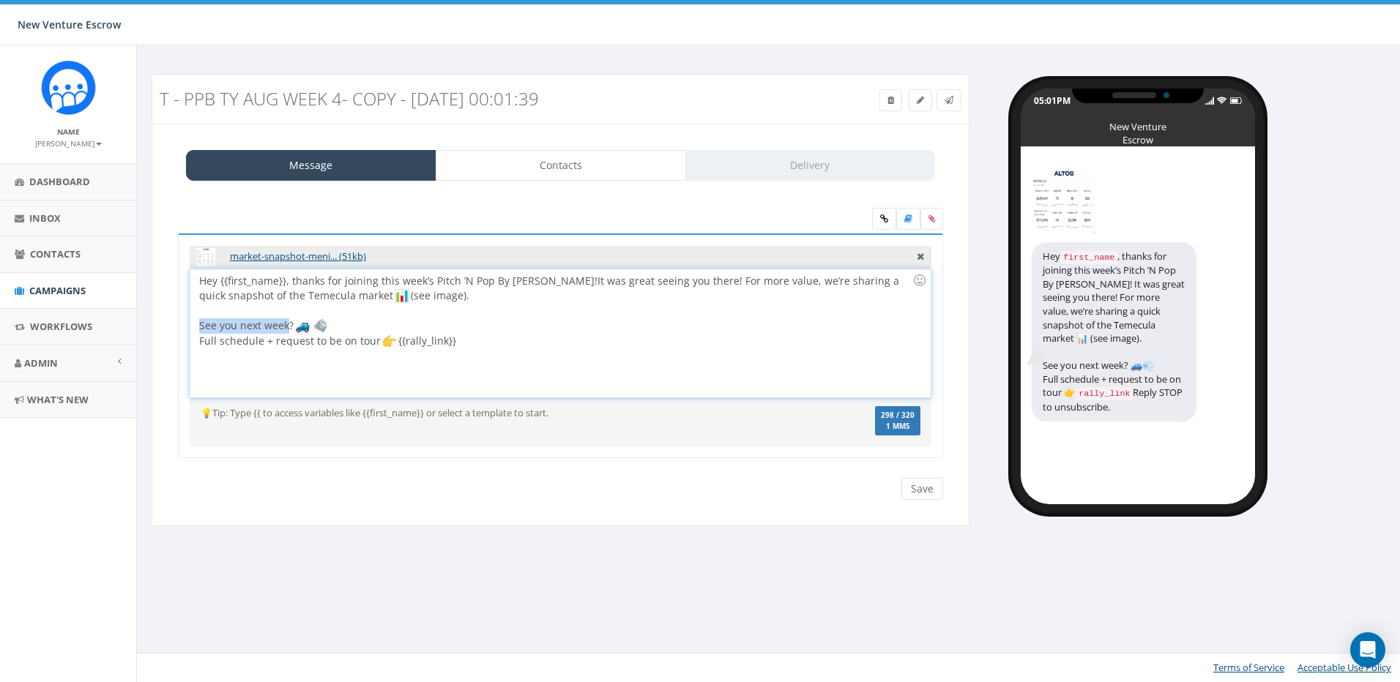
drag, startPoint x: 288, startPoint y: 329, endPoint x: 168, endPoint y: 327, distance: 120.1
click at [168, 327] on div "market-snapshot-meni... (51kb) Hey {{first_name}}, thanks for joining this week…" at bounding box center [560, 356] width 787 height 244
drag, startPoint x: 319, startPoint y: 329, endPoint x: 201, endPoint y: 329, distance: 118.6
click at [201, 329] on div "Hey {{first_name}}, thanks for joining this week’s Pitch ’N Pop By Caravan! It …" at bounding box center [559, 333] width 739 height 128
click at [204, 326] on div "Hey {{first_name}}, thanks for joining this week’s Pitch ’N Pop By Caravan! It …" at bounding box center [559, 333] width 739 height 128
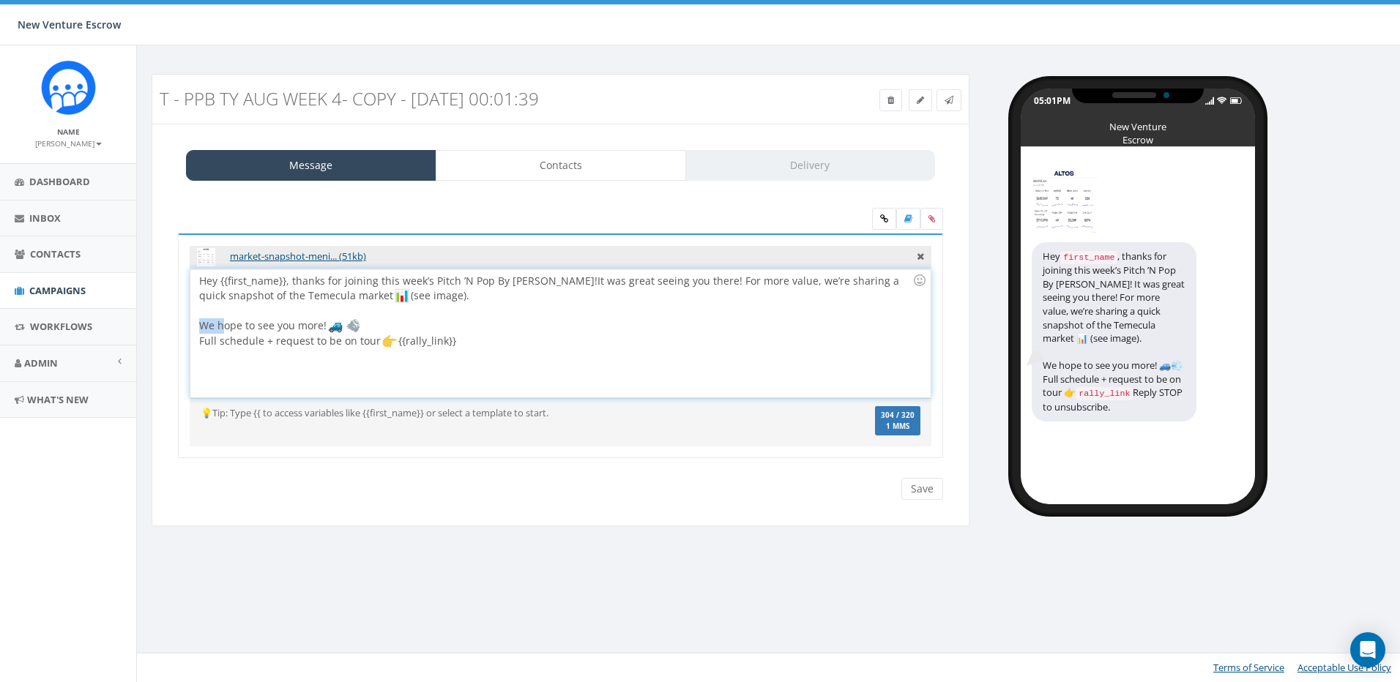
drag, startPoint x: 203, startPoint y: 326, endPoint x: 223, endPoint y: 325, distance: 19.8
click at [223, 325] on div "Hey {{first_name}}, thanks for joining this week’s Pitch ’N Pop By Caravan! It …" at bounding box center [559, 333] width 739 height 128
click at [226, 325] on div "Hey {{first_name}}, thanks for joining this week’s Pitch ’N Pop By Caravan! It …" at bounding box center [559, 333] width 739 height 128
drag, startPoint x: 245, startPoint y: 327, endPoint x: 320, endPoint y: 324, distance: 75.5
click at [320, 324] on div "Hey {{first_name}}, thanks for joining this week’s Pitch ’N Pop By Caravan! It …" at bounding box center [559, 333] width 739 height 128
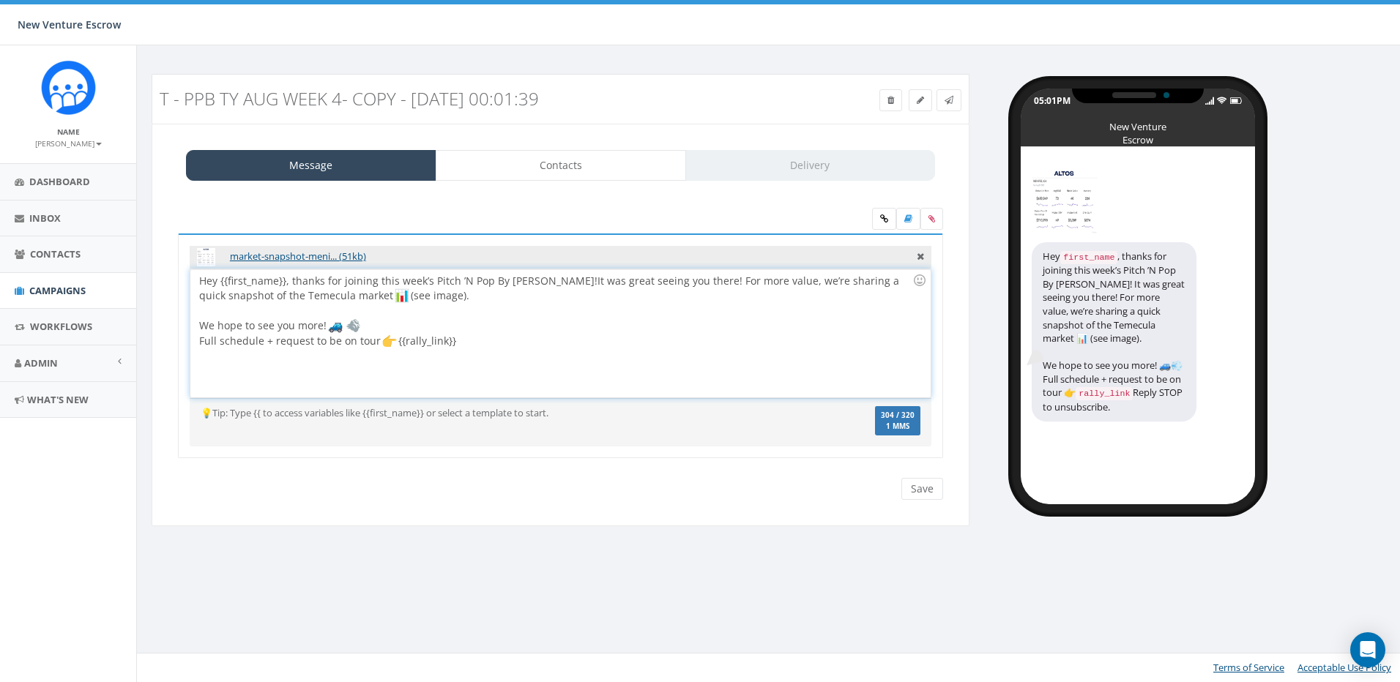
click at [395, 318] on div at bounding box center [555, 311] width 713 height 15
click at [404, 324] on div "Hey {{first_name}}, thanks for joining this week’s Pitch ’N Pop By Caravan! It …" at bounding box center [559, 333] width 739 height 128
click at [554, 166] on link "Contacts" at bounding box center [561, 165] width 250 height 31
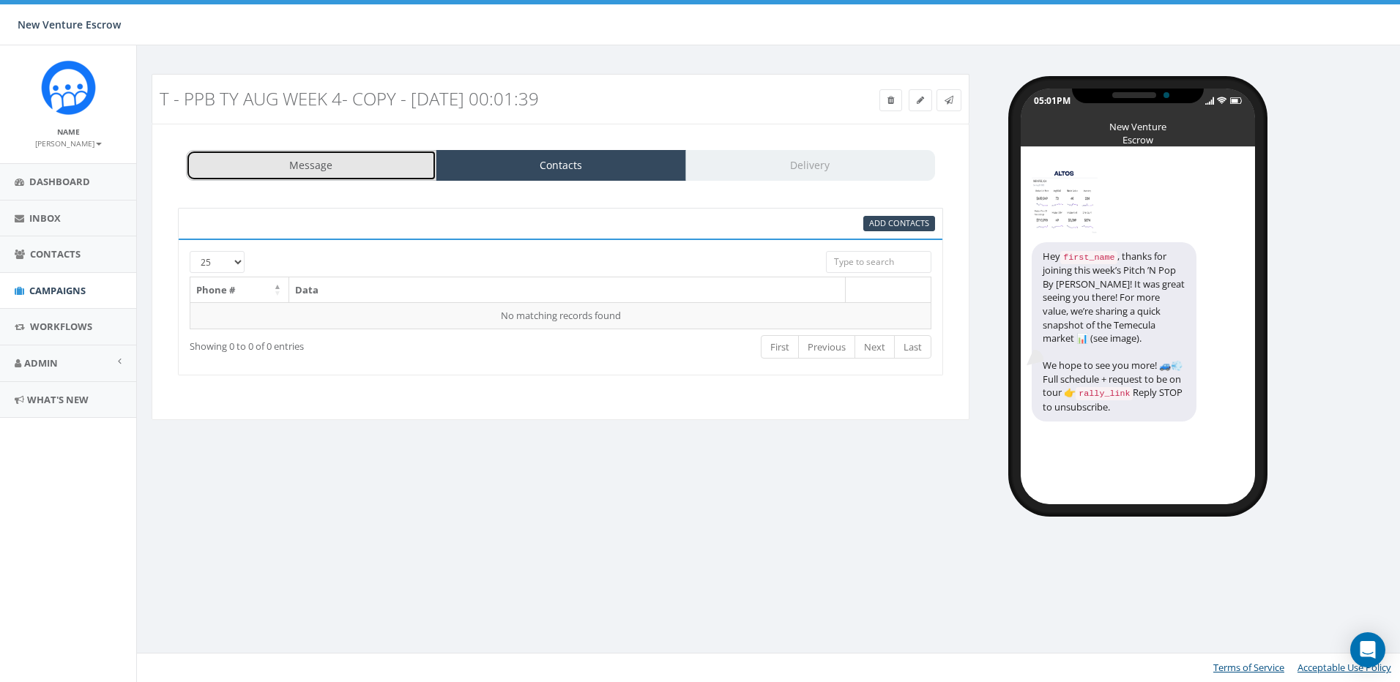
click at [400, 169] on link "Message" at bounding box center [311, 165] width 250 height 31
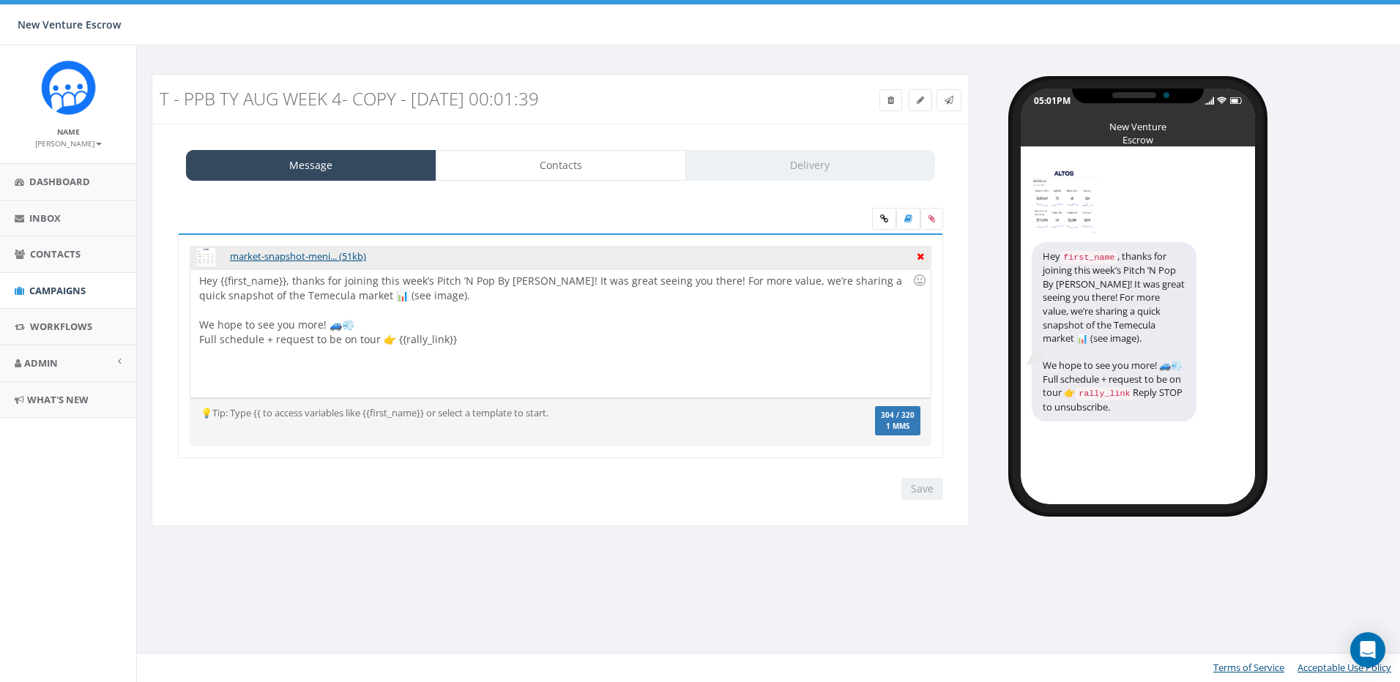
click at [920, 258] on icon at bounding box center [920, 254] width 7 height 13
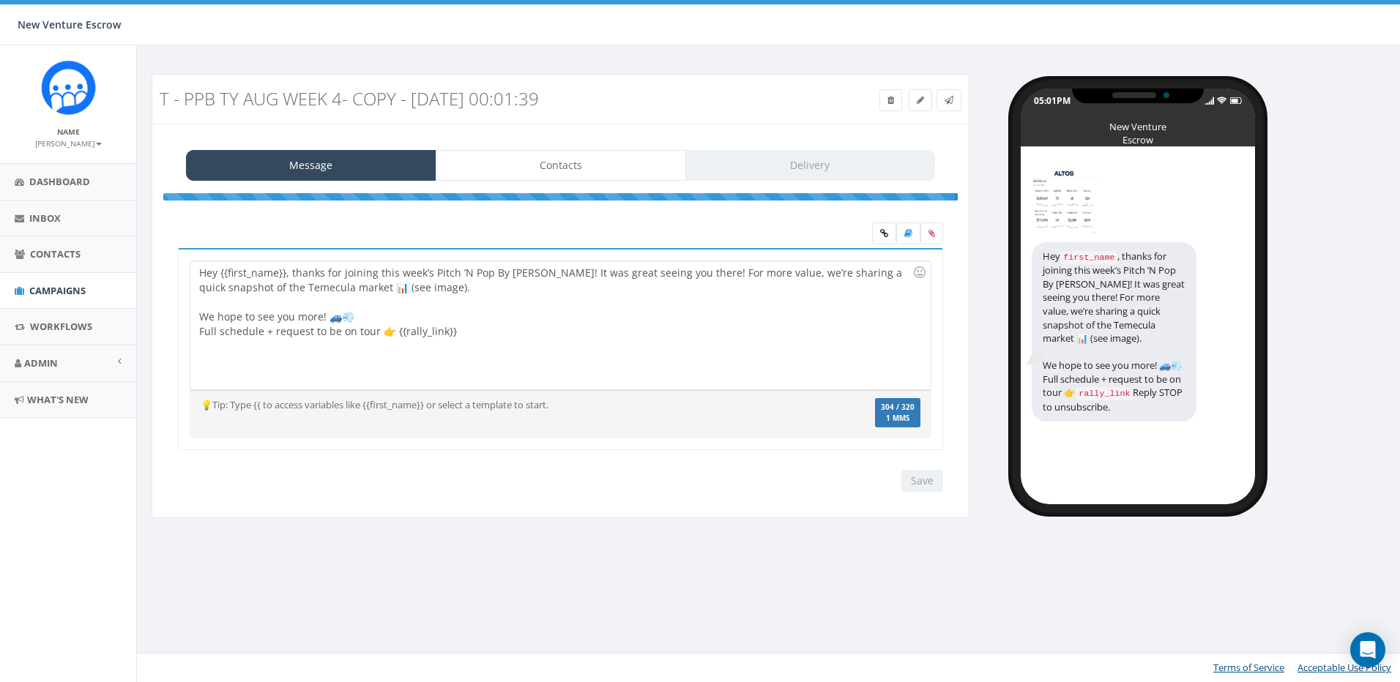
click at [759, 217] on body "New Venture Escrow New Venture Escrow Profile Sign Out 0.00 % of Available Amou…" at bounding box center [700, 341] width 1400 height 682
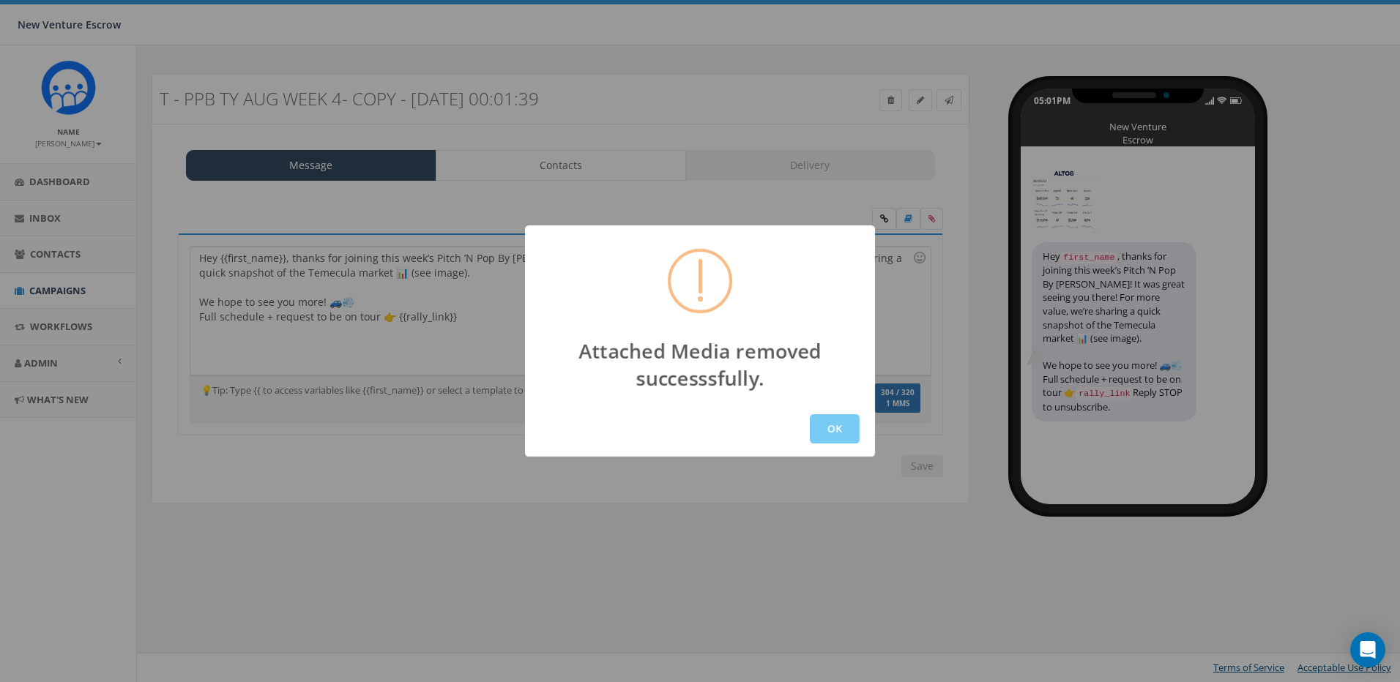
click at [823, 432] on button "OK" at bounding box center [835, 428] width 50 height 29
